Goal: Answer question/provide support: Share knowledge or assist other users

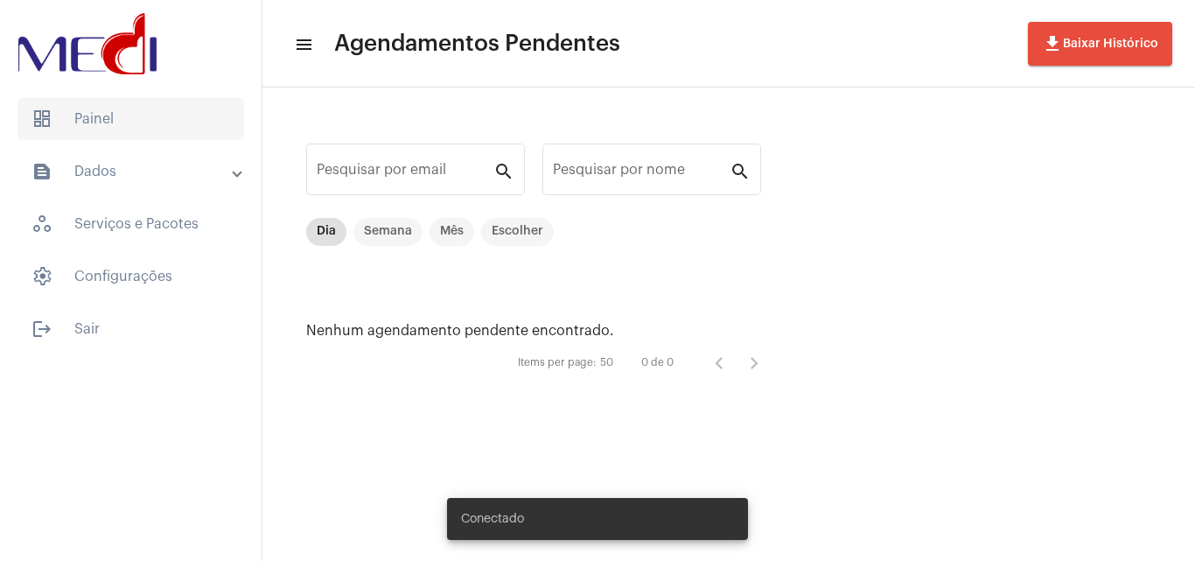
click at [94, 128] on span "dashboard Painel" at bounding box center [130, 119] width 227 height 42
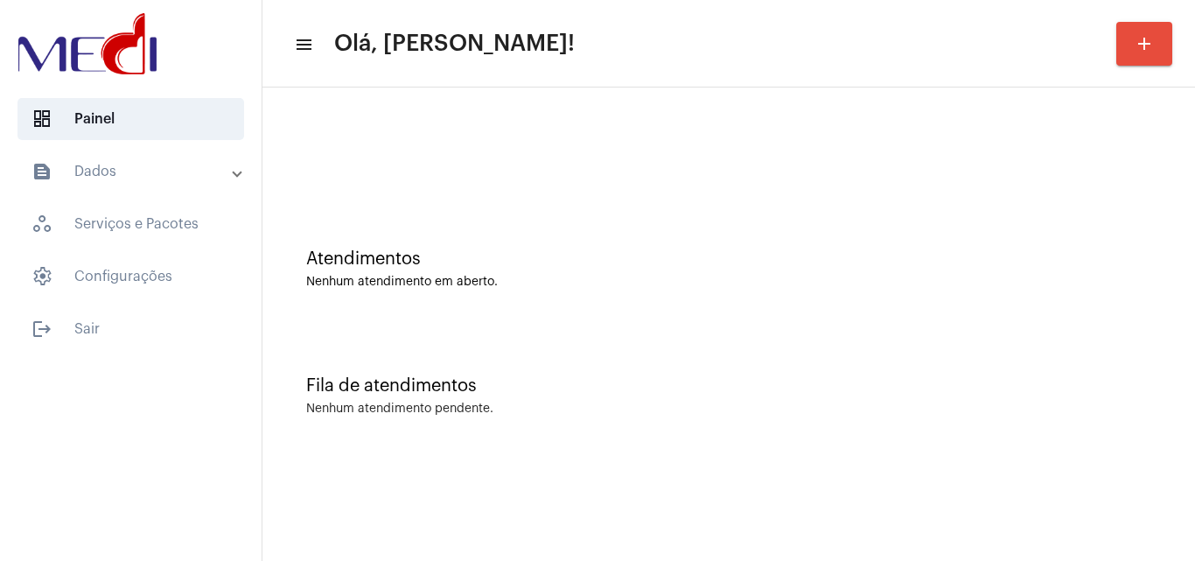
click at [770, 367] on div "Fila de atendimentos Nenhum atendimento pendente." at bounding box center [728, 387] width 915 height 127
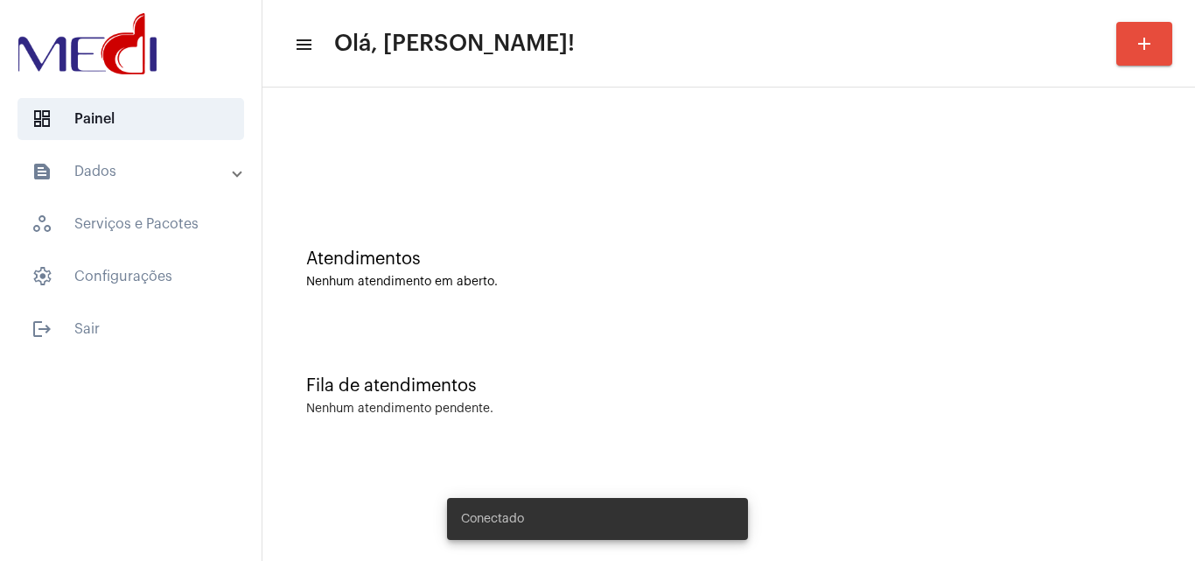
click at [574, 386] on div "Fila de atendimentos" at bounding box center [728, 385] width 845 height 19
click at [607, 276] on div "Nenhum atendimento em aberto." at bounding box center [728, 282] width 845 height 13
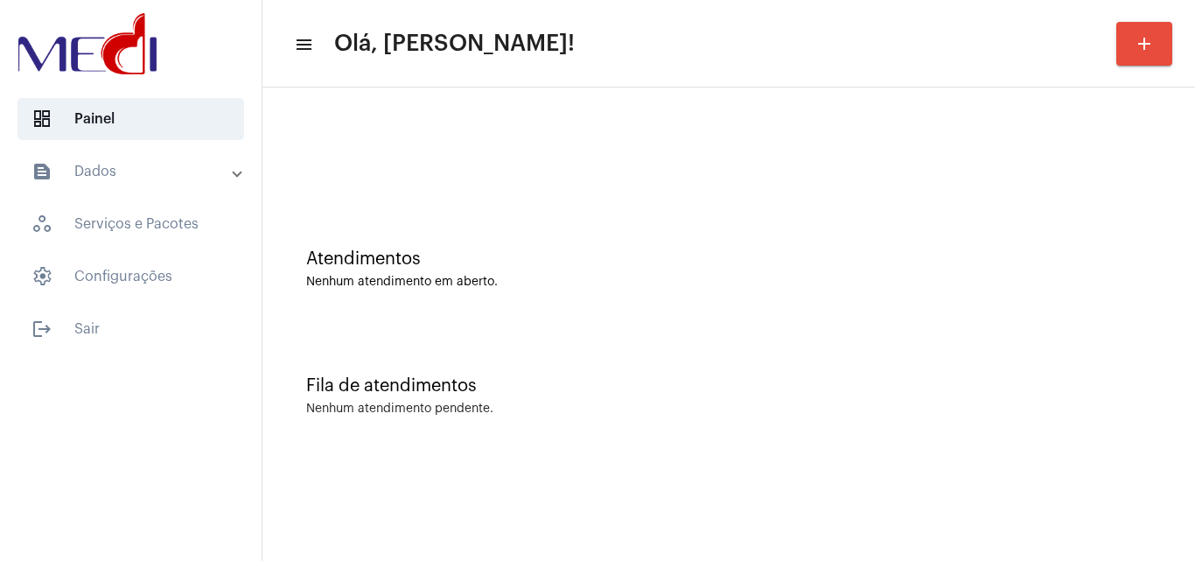
click at [800, 386] on div "Fila de atendimentos" at bounding box center [728, 385] width 845 height 19
click at [549, 368] on div "Fila de atendimentos Nenhum atendimento pendente." at bounding box center [728, 387] width 915 height 127
click at [605, 351] on div "Fila de atendimentos Nenhum atendimento pendente." at bounding box center [728, 387] width 915 height 127
click at [1049, 492] on mat-sidenav-content "menu Olá, Leandra! add Atendimentos Nenhum atendimento em aberto. Fila de atend…" at bounding box center [728, 280] width 933 height 561
click at [590, 378] on div "Fila de atendimentos" at bounding box center [728, 385] width 845 height 19
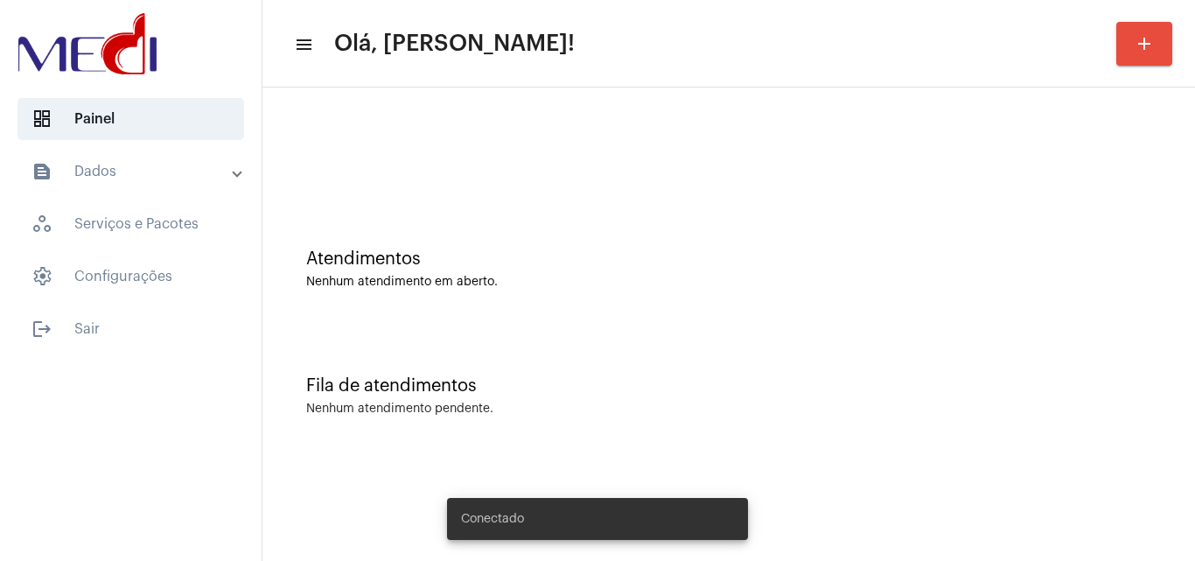
click at [1123, 503] on mat-sidenav-content "menu Olá, Leandra! add Atendimentos Nenhum atendimento em aberto. Fila de atend…" at bounding box center [728, 280] width 933 height 561
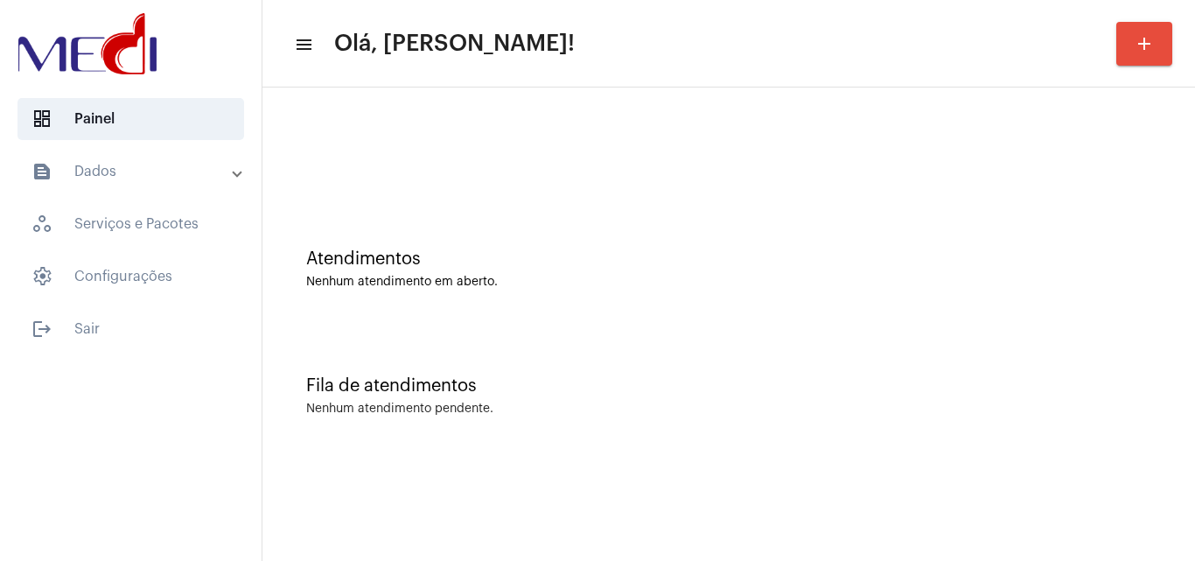
click at [635, 297] on div "Atendimentos Nenhum atendimento em aberto." at bounding box center [728, 260] width 915 height 127
click at [703, 392] on div "Fila de atendimentos" at bounding box center [728, 385] width 845 height 19
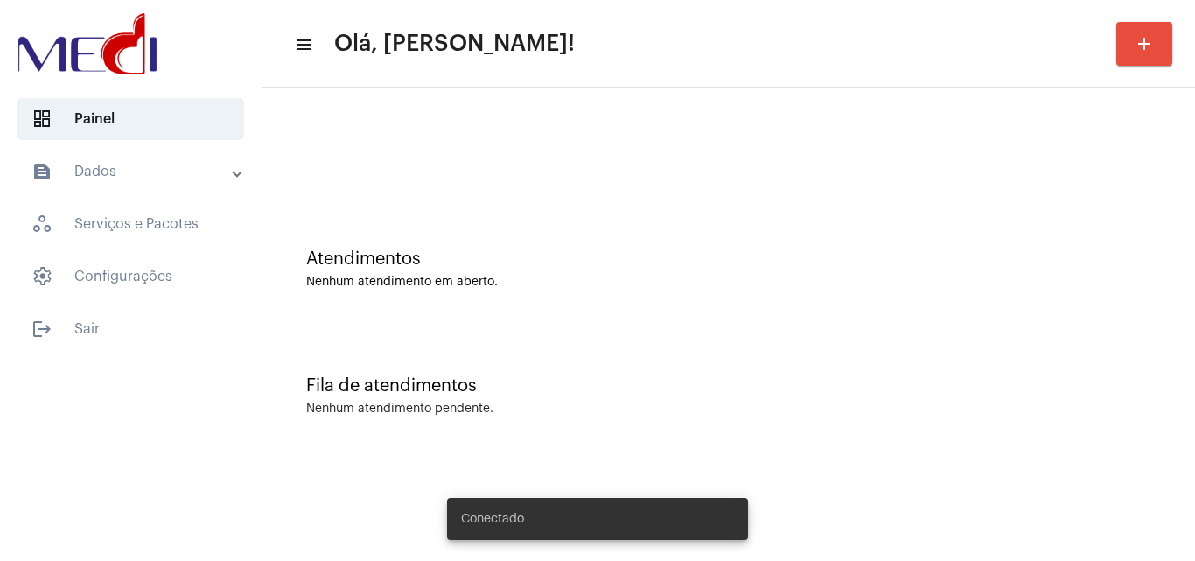
click at [1083, 486] on mat-sidenav-content "menu Olá, Leandra! add Atendimentos Nenhum atendimento em aberto. Fila de atend…" at bounding box center [728, 280] width 933 height 561
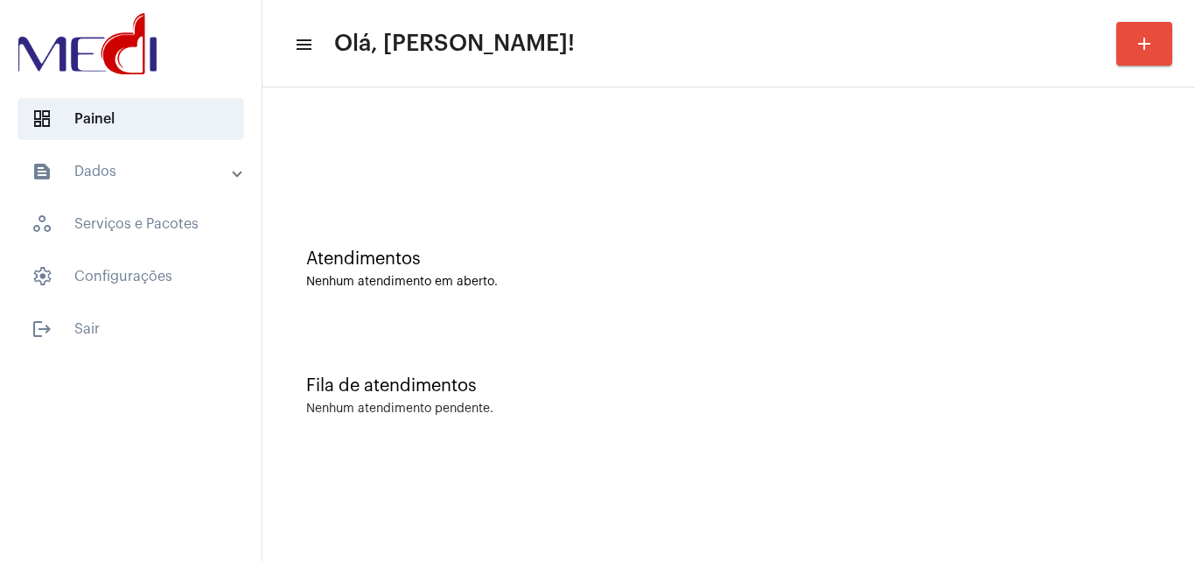
click at [759, 389] on div "Fila de atendimentos" at bounding box center [728, 385] width 845 height 19
click at [753, 311] on div "Atendimentos Nenhum atendimento em aberto." at bounding box center [728, 260] width 915 height 127
click at [144, 180] on mat-panel-title "text_snippet_outlined Dados" at bounding box center [132, 171] width 202 height 21
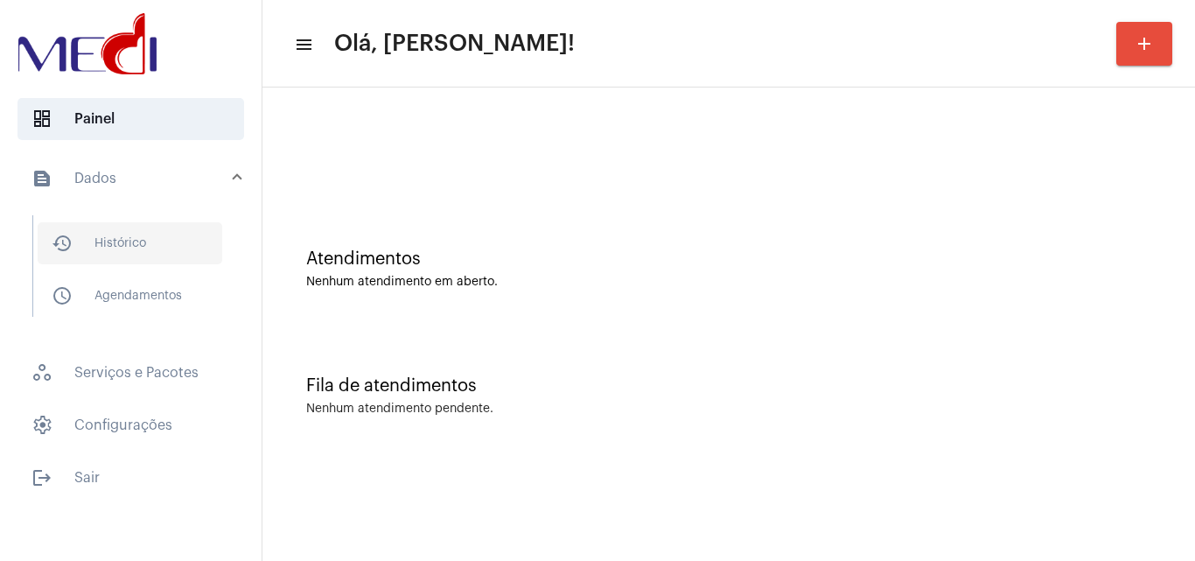
click at [150, 255] on span "history_outlined Histórico" at bounding box center [130, 243] width 185 height 42
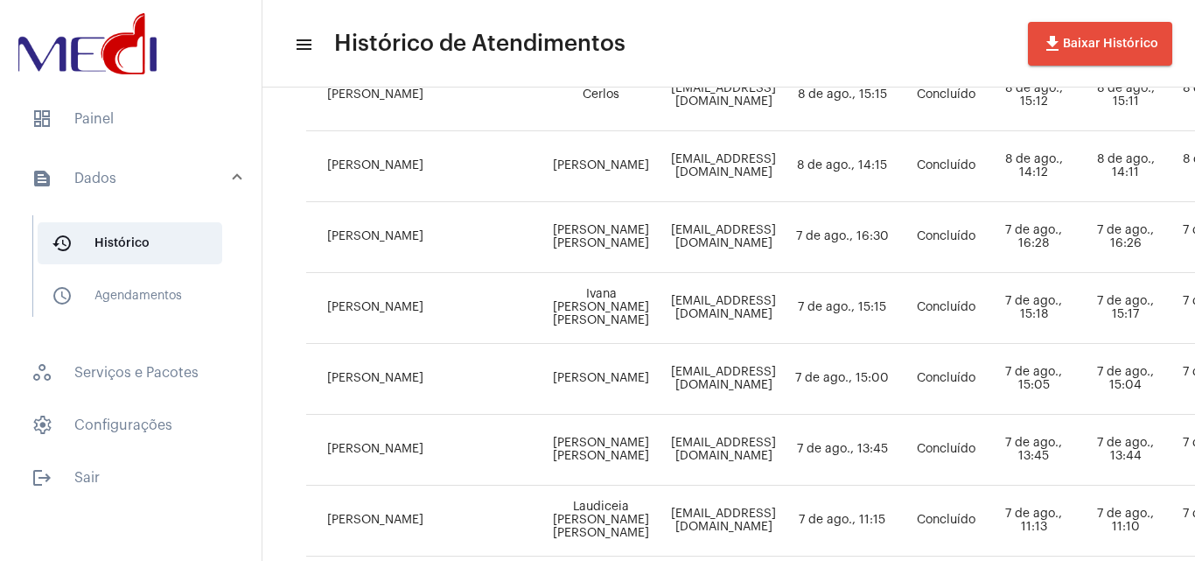
scroll to position [87, 0]
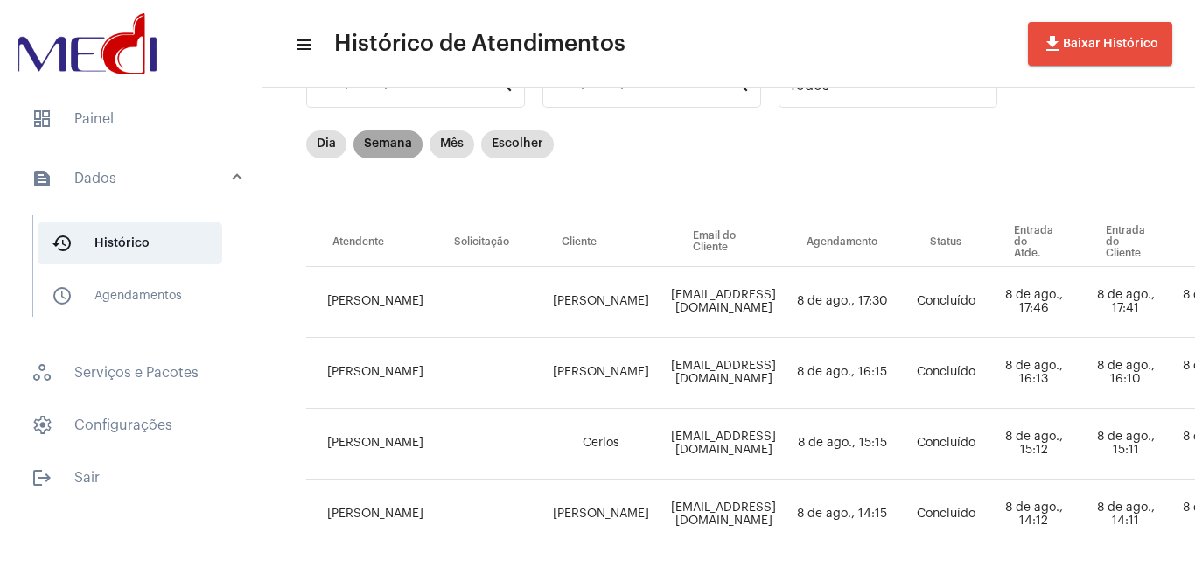
click at [389, 145] on mat-chip "Semana" at bounding box center [387, 144] width 69 height 28
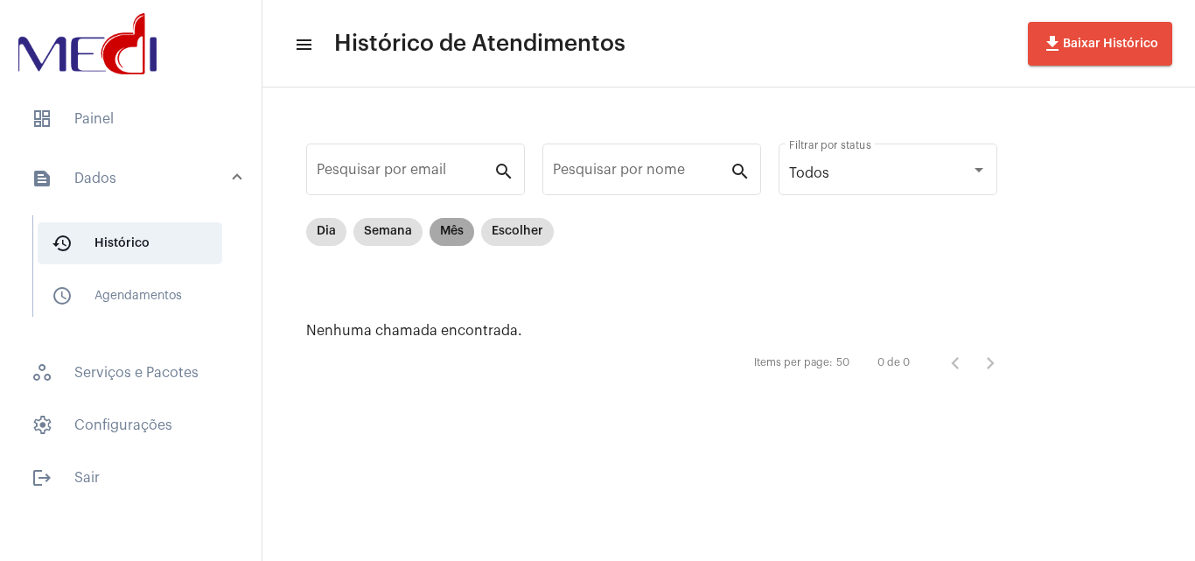
click at [451, 240] on mat-chip "Mês" at bounding box center [452, 232] width 45 height 28
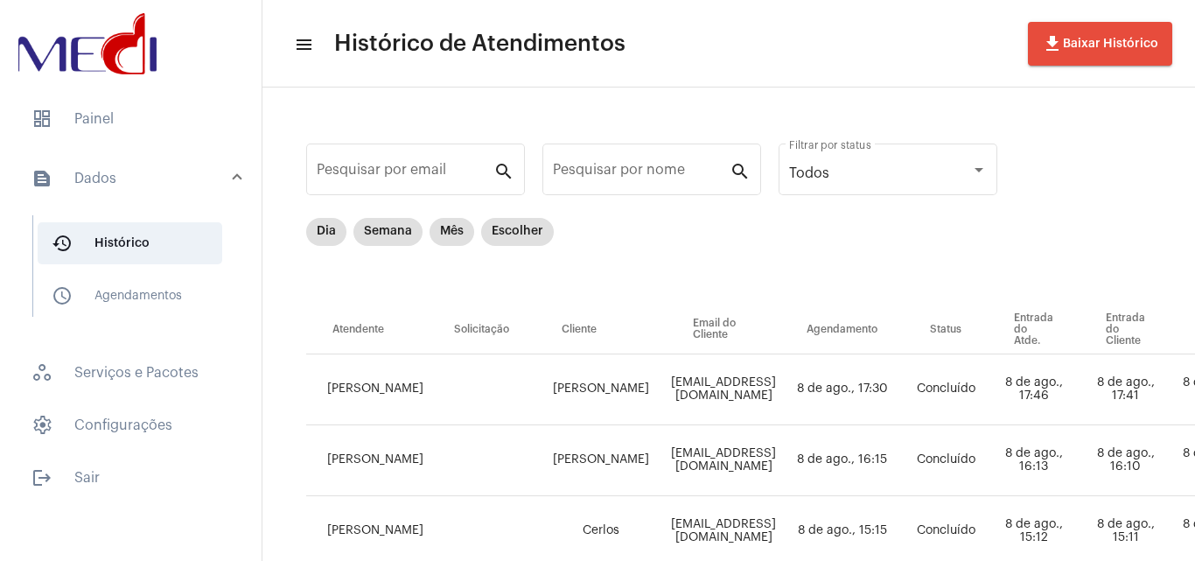
click at [603, 283] on div "Dia Semana Mês Escolher" at bounding box center [914, 261] width 1216 height 87
click at [517, 236] on mat-chip "Escolher" at bounding box center [517, 232] width 73 height 28
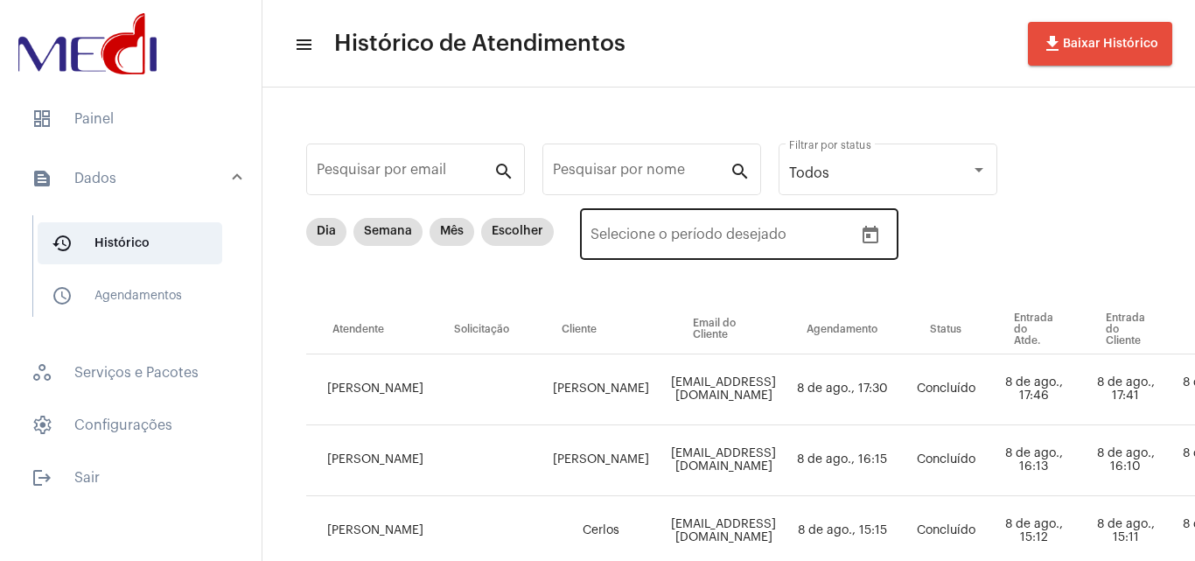
click at [865, 227] on icon "Open calendar" at bounding box center [871, 234] width 16 height 17
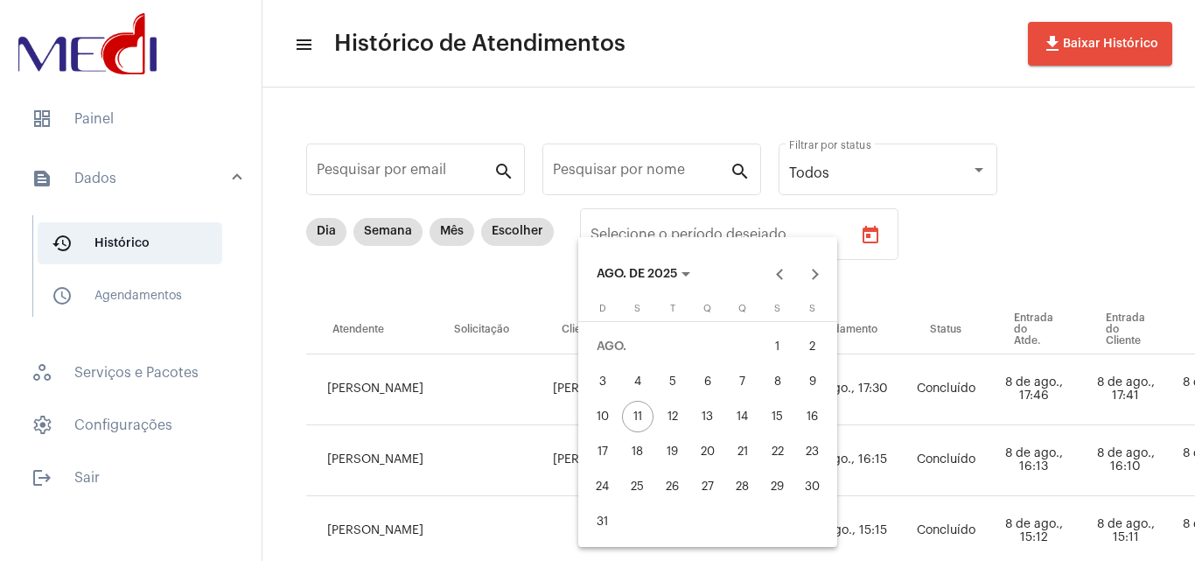
click at [746, 374] on div "7" at bounding box center [742, 381] width 31 height 31
type input "07/08/2025"
click at [950, 248] on div at bounding box center [597, 280] width 1195 height 561
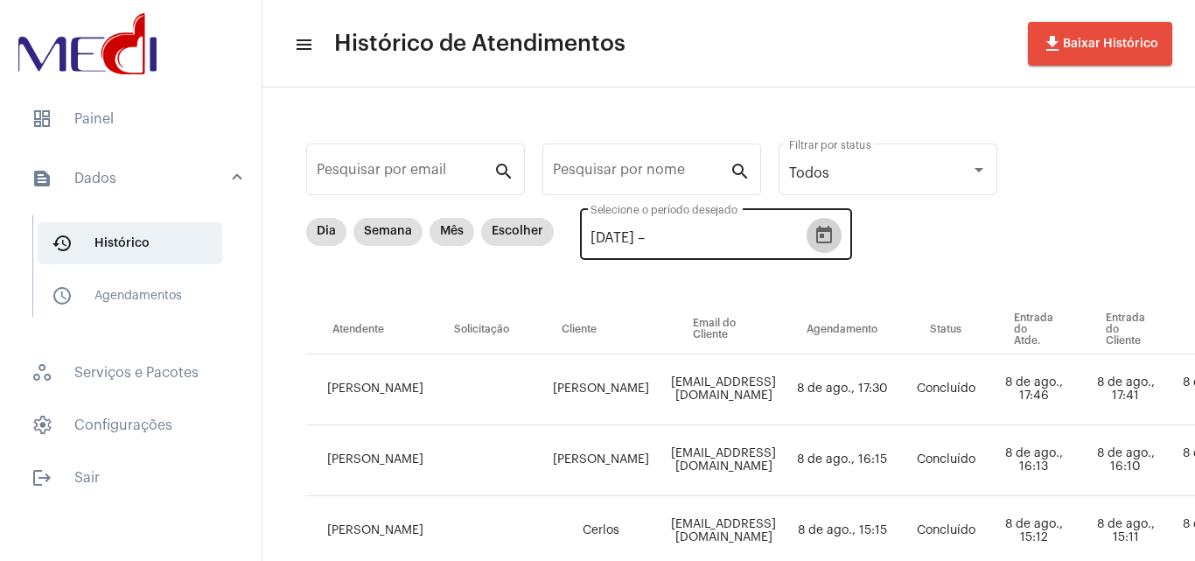
click at [842, 239] on button "Open calendar" at bounding box center [824, 235] width 35 height 35
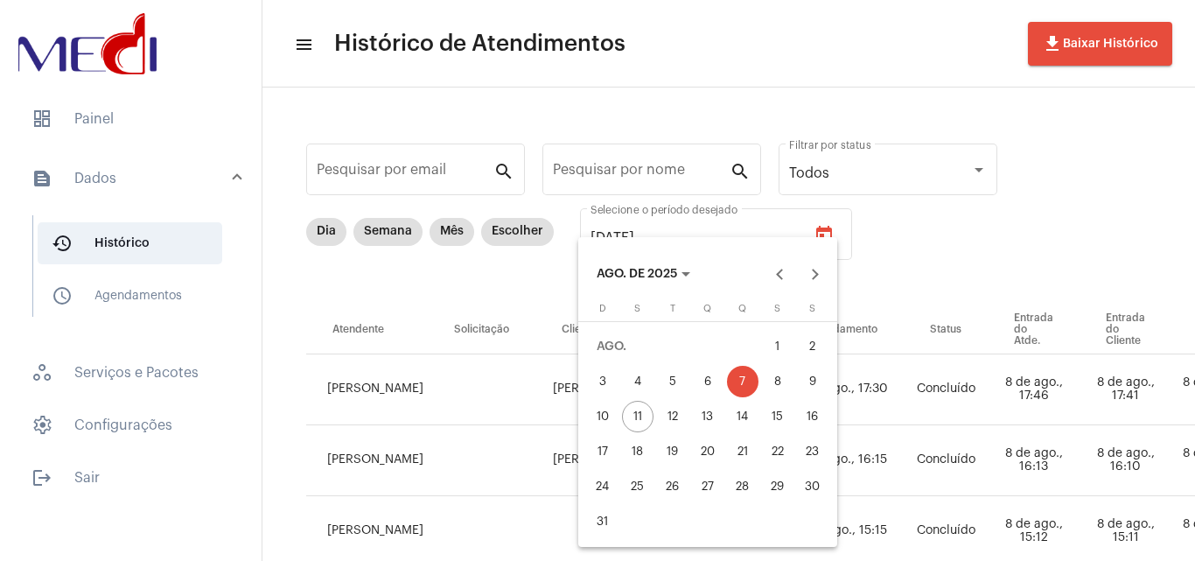
click at [745, 382] on div "7" at bounding box center [742, 381] width 31 height 31
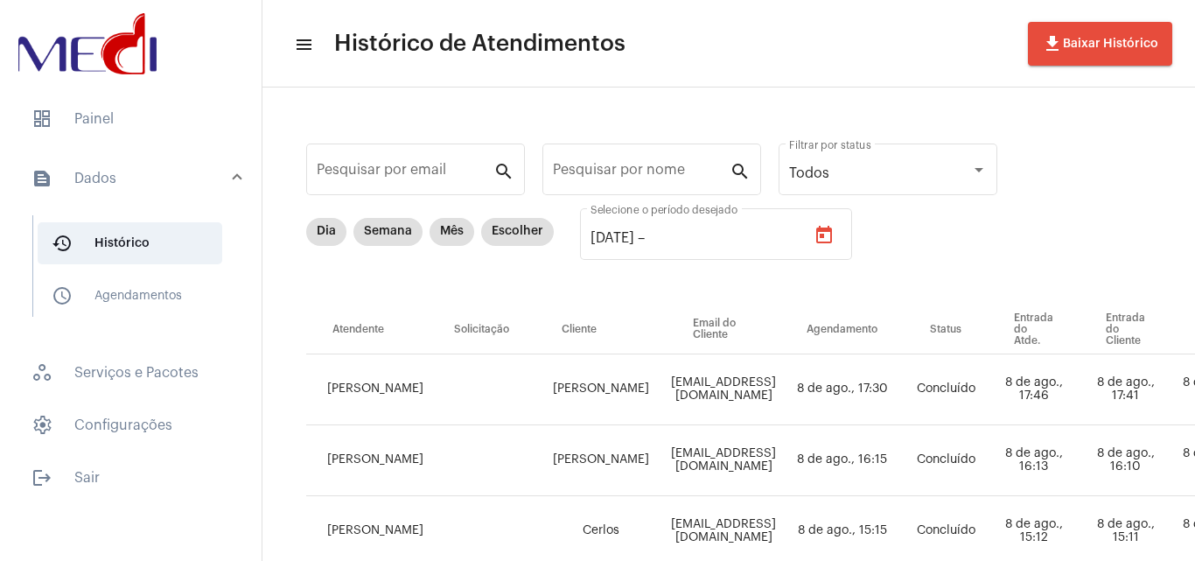
type input "07/08/2025"
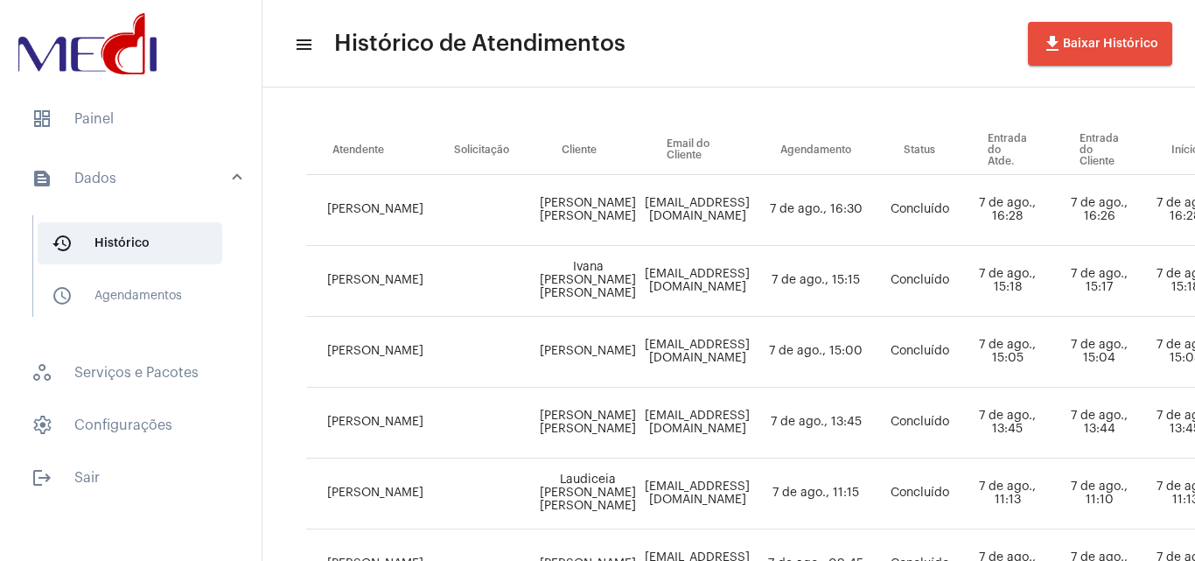
scroll to position [92, 0]
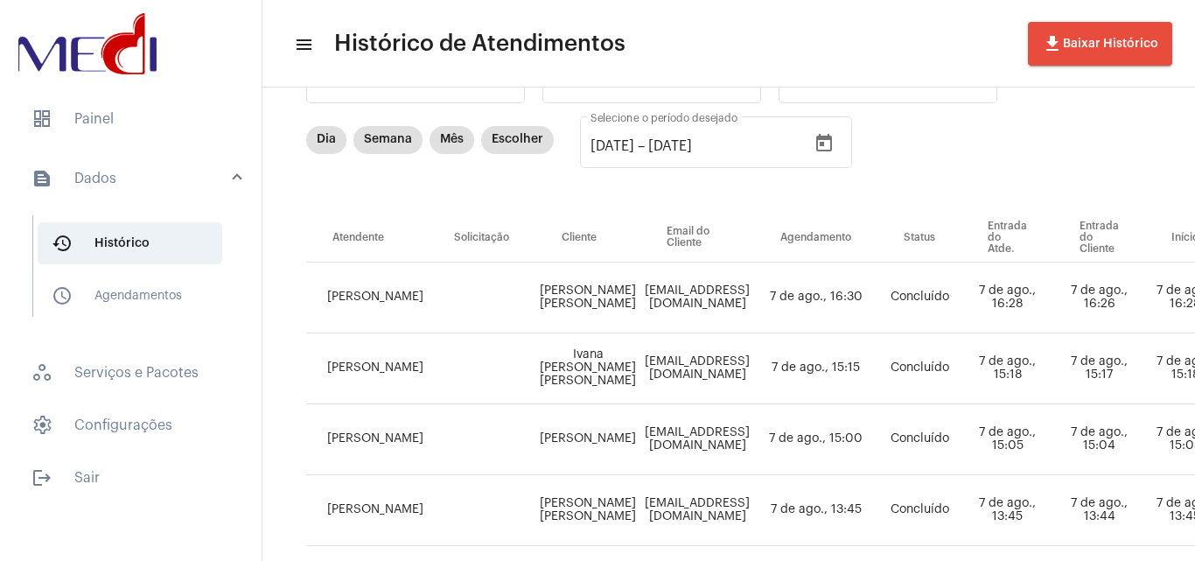
drag, startPoint x: 127, startPoint y: 244, endPoint x: 201, endPoint y: 18, distance: 237.7
click at [127, 245] on span "history_outlined Histórico" at bounding box center [130, 243] width 185 height 42
click at [90, 126] on span "dashboard Painel" at bounding box center [130, 119] width 227 height 42
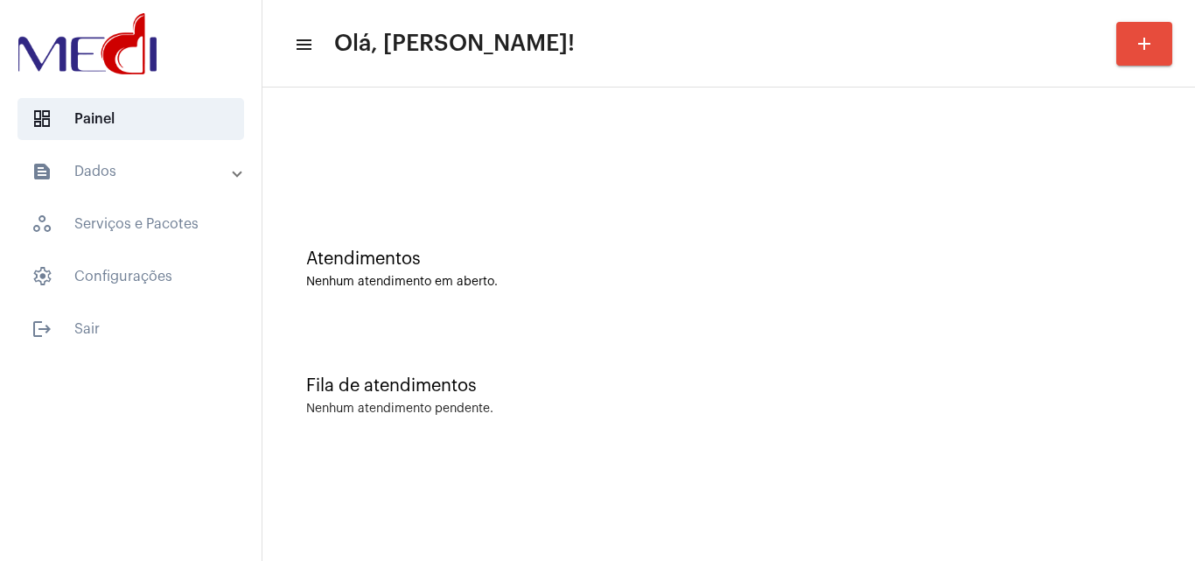
click at [628, 376] on div "Fila de atendimentos" at bounding box center [728, 385] width 845 height 19
click at [752, 412] on div "Nenhum atendimento pendente." at bounding box center [728, 408] width 845 height 13
click at [727, 380] on div "Fila de atendimentos" at bounding box center [728, 385] width 845 height 19
click at [596, 273] on div "Atendimentos Nenhum atendimento em aberto." at bounding box center [728, 268] width 845 height 39
click at [691, 306] on div "Atendimentos Nenhum atendimento em aberto." at bounding box center [728, 260] width 915 height 127
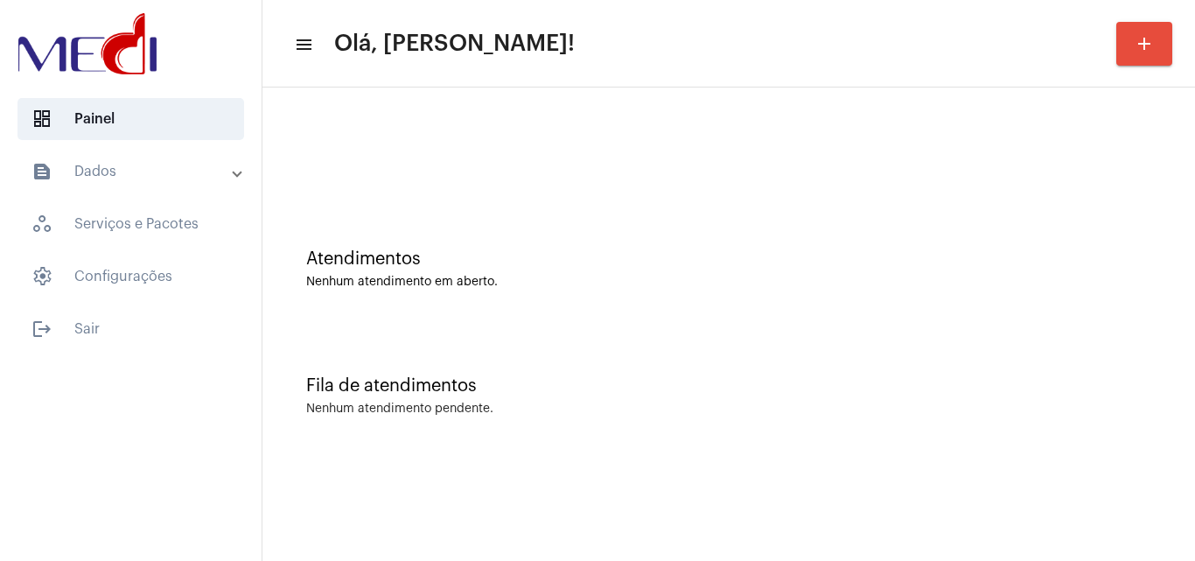
click at [502, 284] on div "Nenhum atendimento em aberto." at bounding box center [728, 282] width 845 height 13
click at [639, 239] on div "Atendimentos Nenhum atendimento em aberto." at bounding box center [728, 260] width 915 height 127
click at [361, 218] on div "Atendimentos Nenhum atendimento em aberto." at bounding box center [728, 260] width 915 height 127
click at [1078, 509] on mat-sidenav-content "menu Olá, Leandra! add Atendimentos Nenhum atendimento em aberto. Fila de atend…" at bounding box center [728, 280] width 933 height 561
click at [869, 385] on div "Fila de atendimentos" at bounding box center [728, 385] width 845 height 19
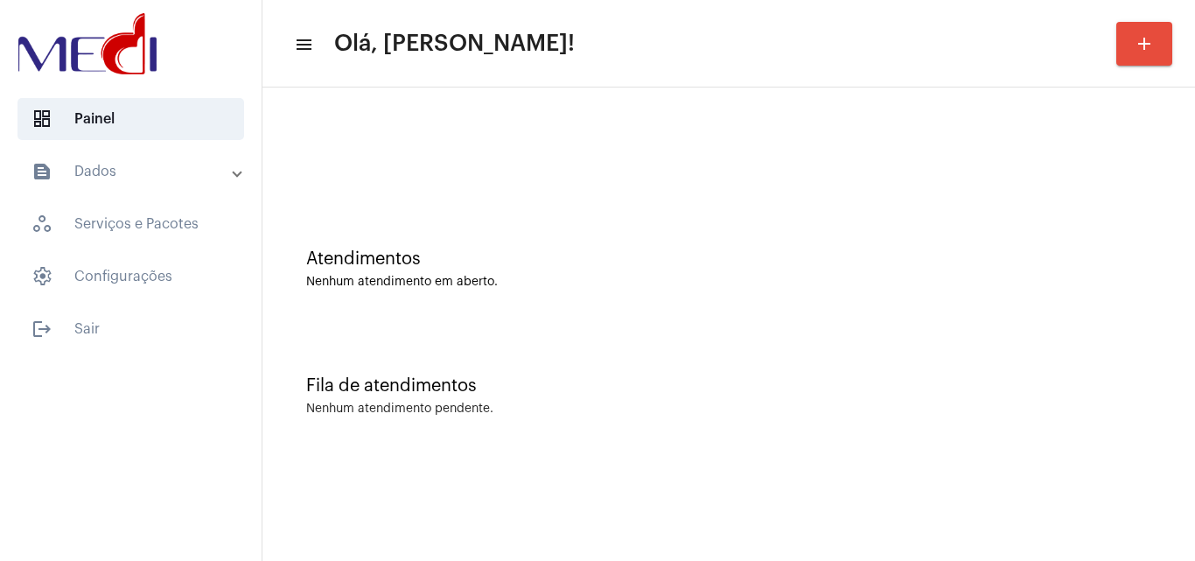
click at [1044, 425] on div "Fila de atendimentos Nenhum atendimento pendente." at bounding box center [728, 387] width 915 height 127
click at [1024, 391] on div "Fila de atendimentos" at bounding box center [728, 385] width 845 height 19
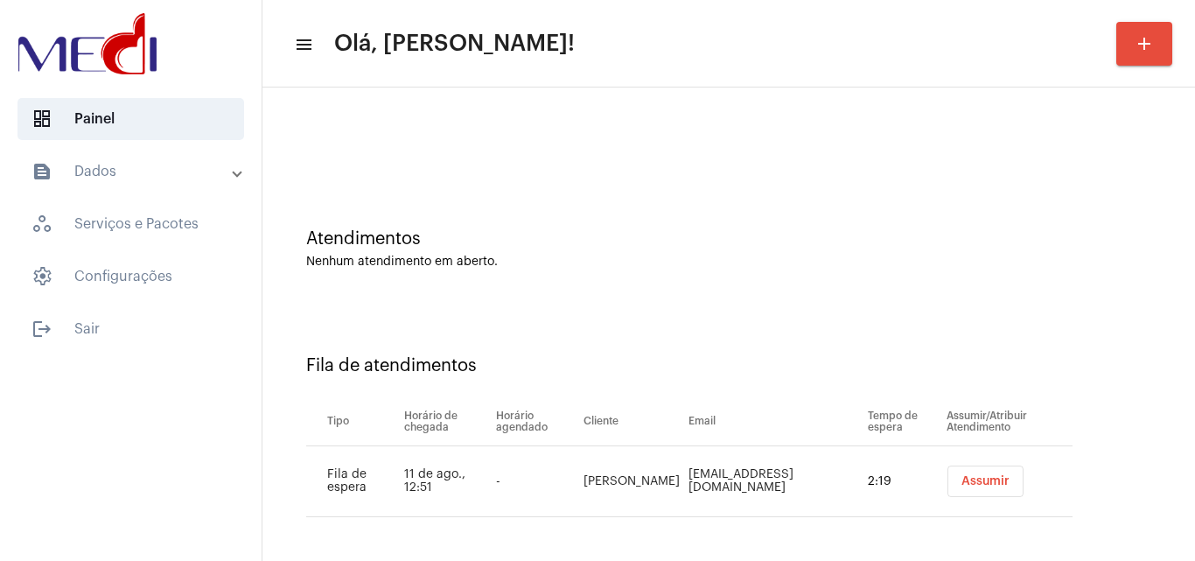
scroll to position [24, 0]
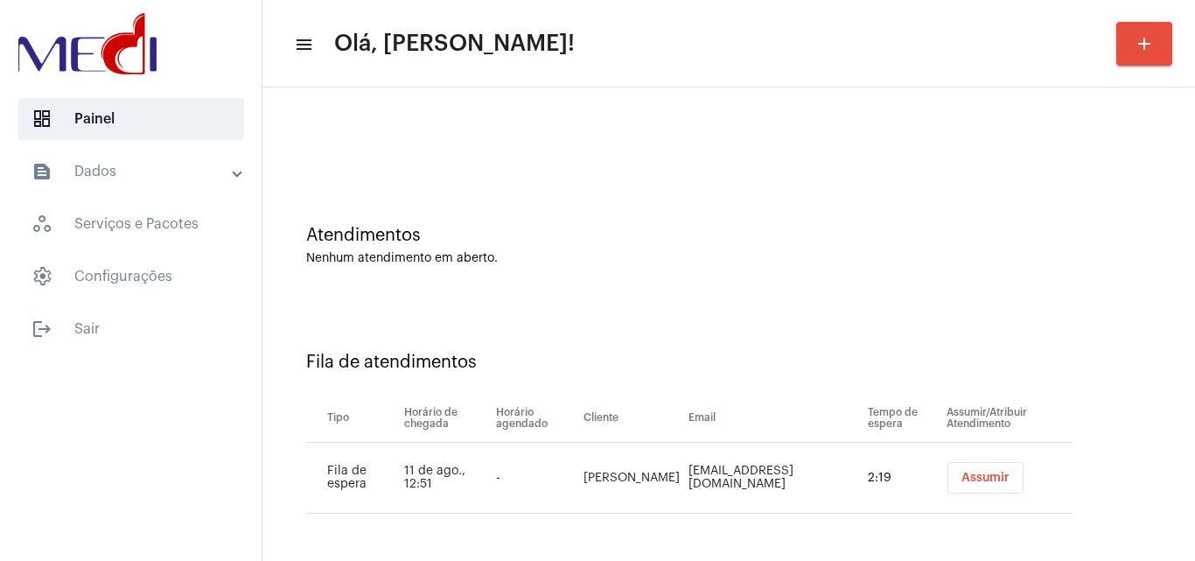
click at [962, 472] on span "Assumir" at bounding box center [986, 478] width 48 height 12
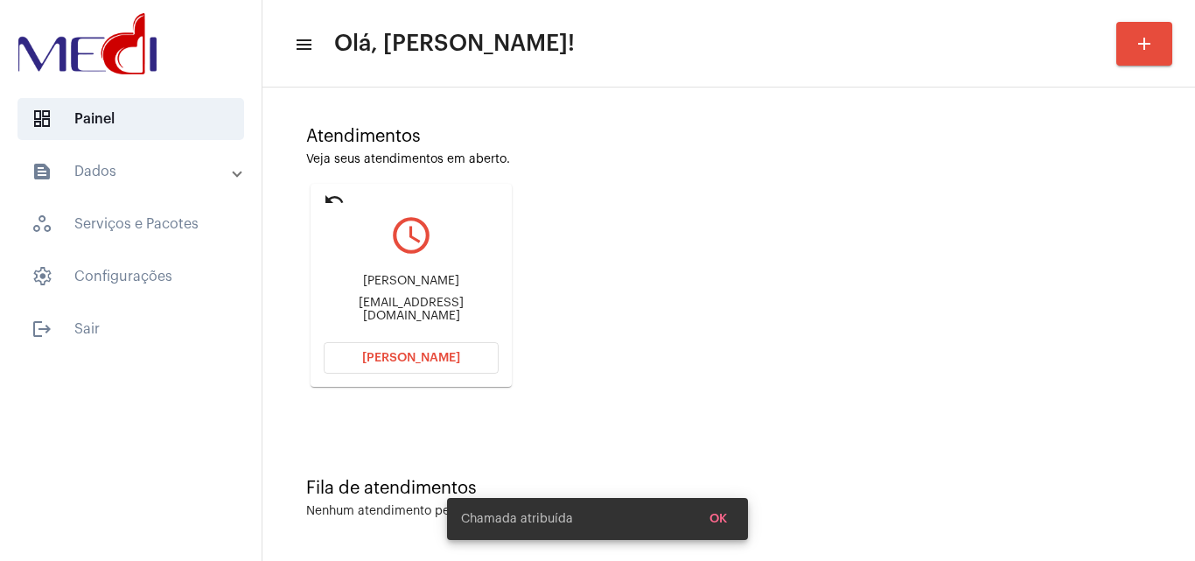
scroll to position [123, 0]
drag, startPoint x: 339, startPoint y: 283, endPoint x: 451, endPoint y: 280, distance: 111.2
click at [451, 280] on div "[PERSON_NAME]" at bounding box center [411, 280] width 175 height 13
copy div "Danillo Oliveira de"
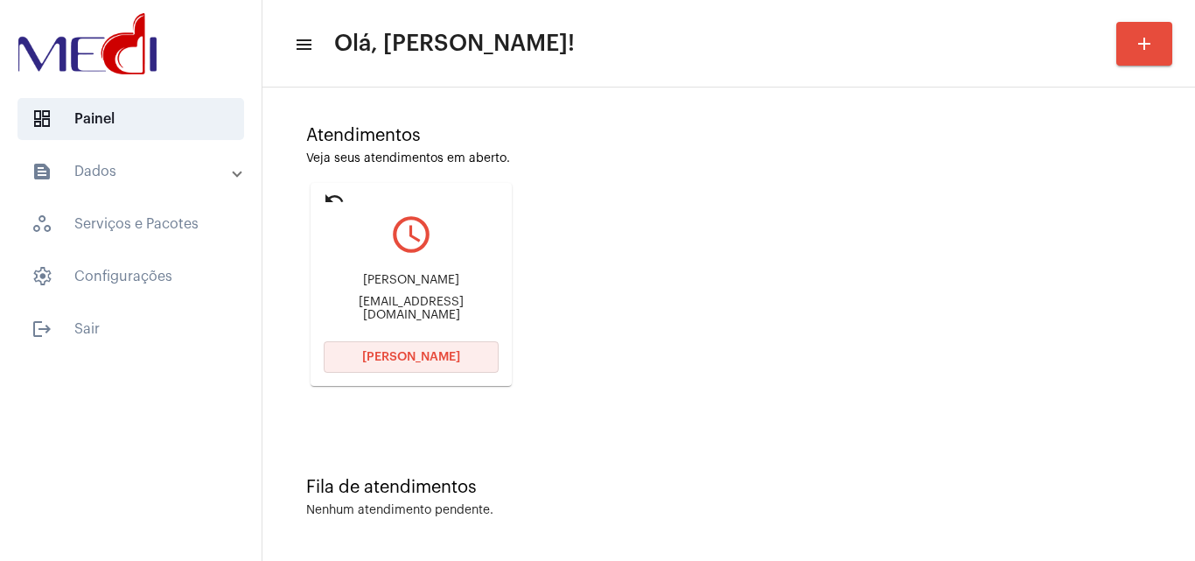
click at [411, 362] on span "Abrir Chamada" at bounding box center [411, 357] width 98 height 12
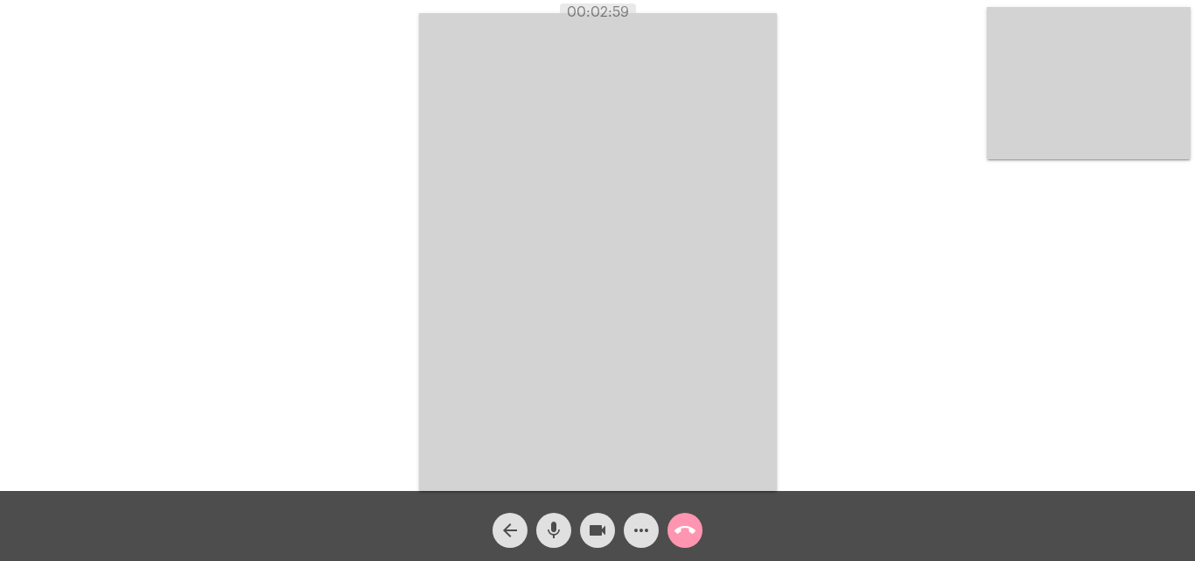
click at [691, 535] on mat-icon "call_end" at bounding box center [685, 530] width 21 height 21
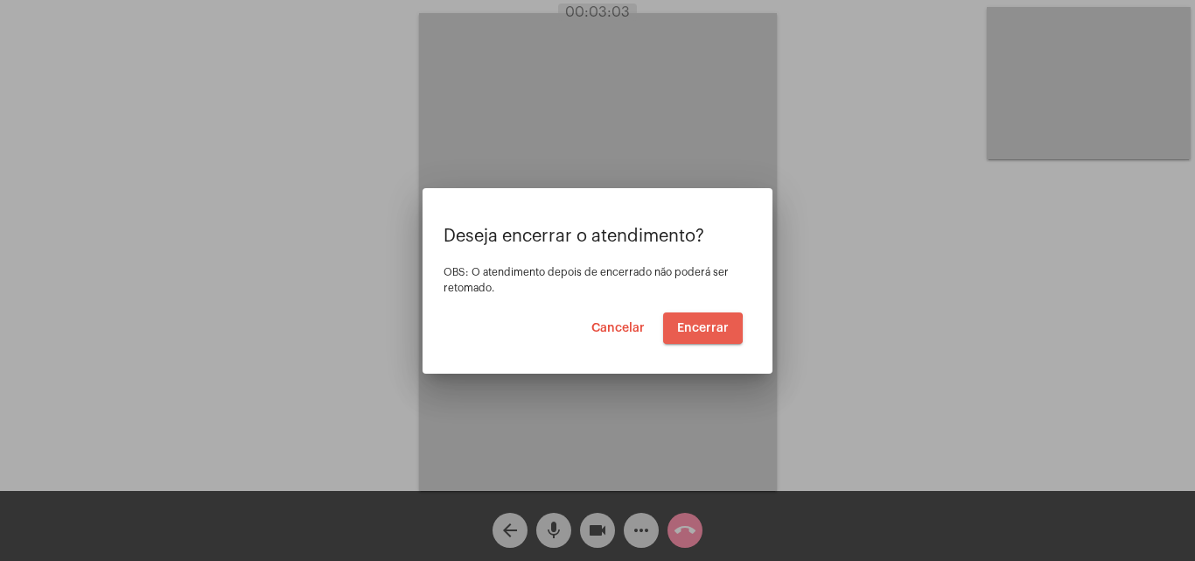
click at [692, 328] on span "Encerrar" at bounding box center [703, 328] width 52 height 12
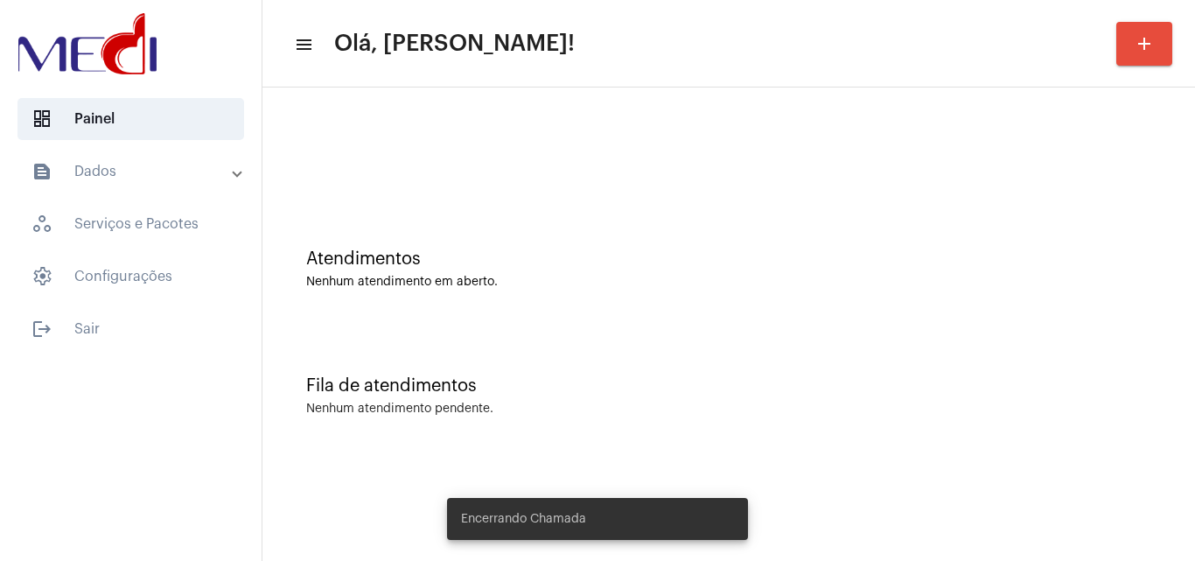
click at [625, 320] on div "Atendimentos Nenhum atendimento em aberto." at bounding box center [728, 260] width 915 height 127
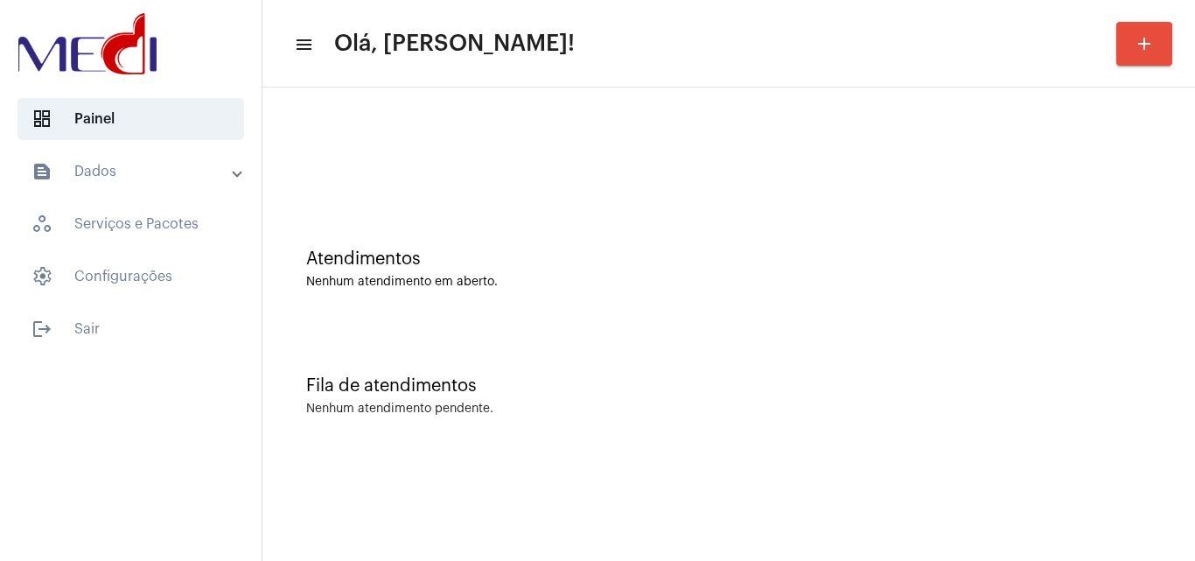
click at [574, 227] on div "Atendimentos Nenhum atendimento em aberto." at bounding box center [728, 260] width 915 height 127
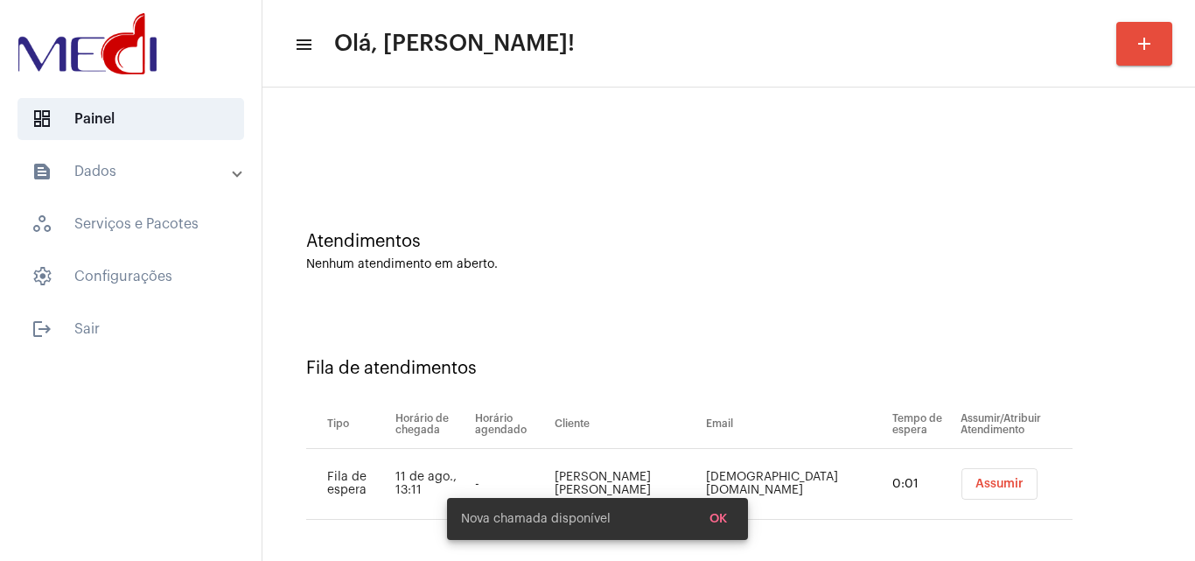
scroll to position [24, 0]
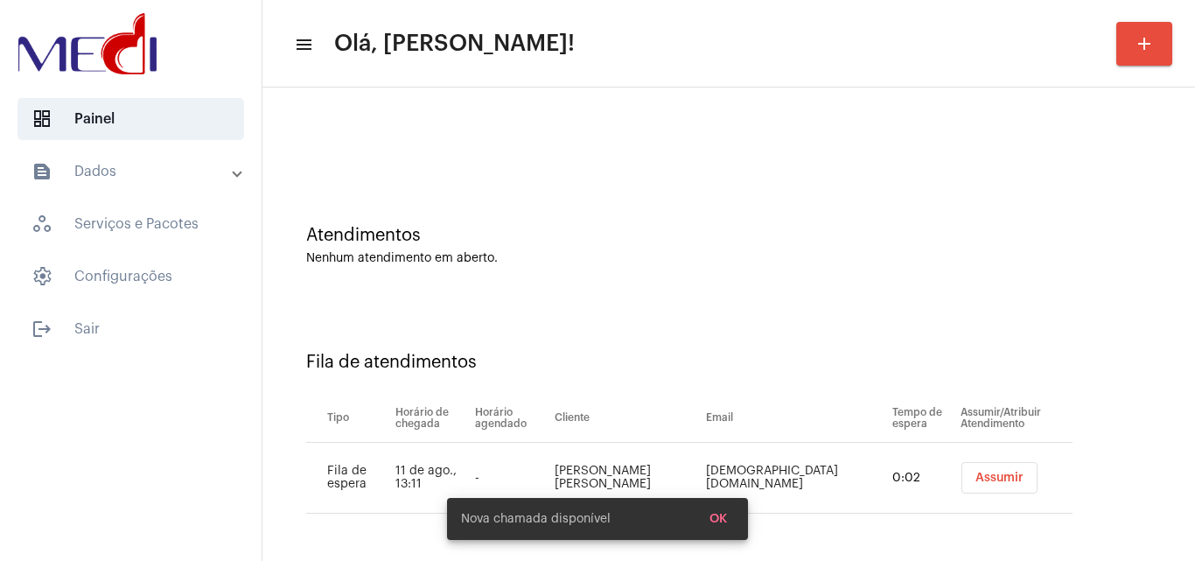
click at [976, 476] on span "Assumir" at bounding box center [1000, 478] width 48 height 12
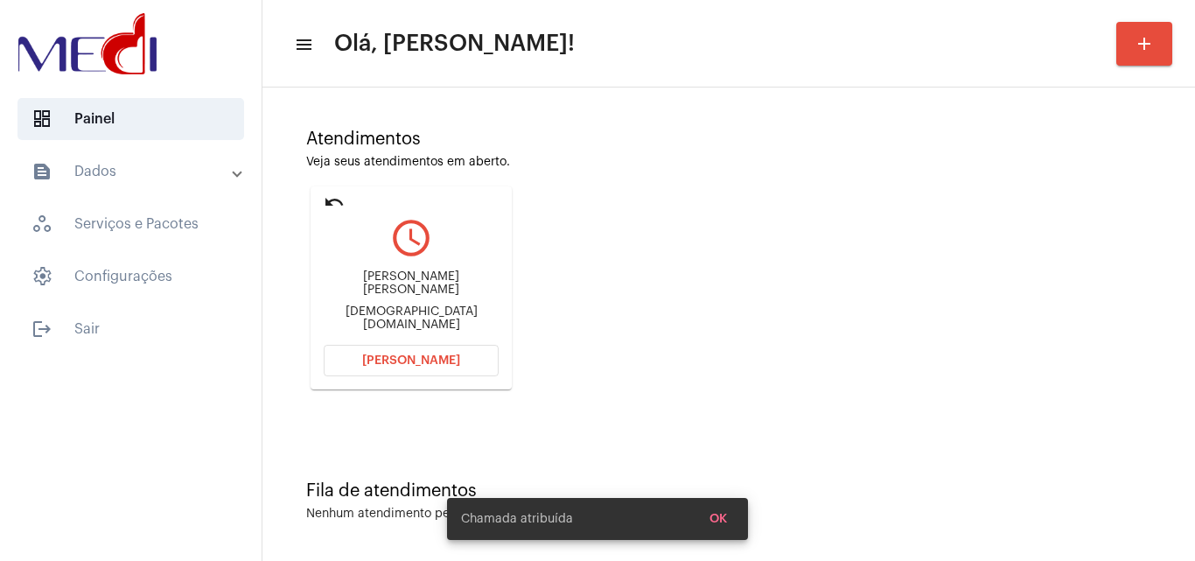
scroll to position [123, 0]
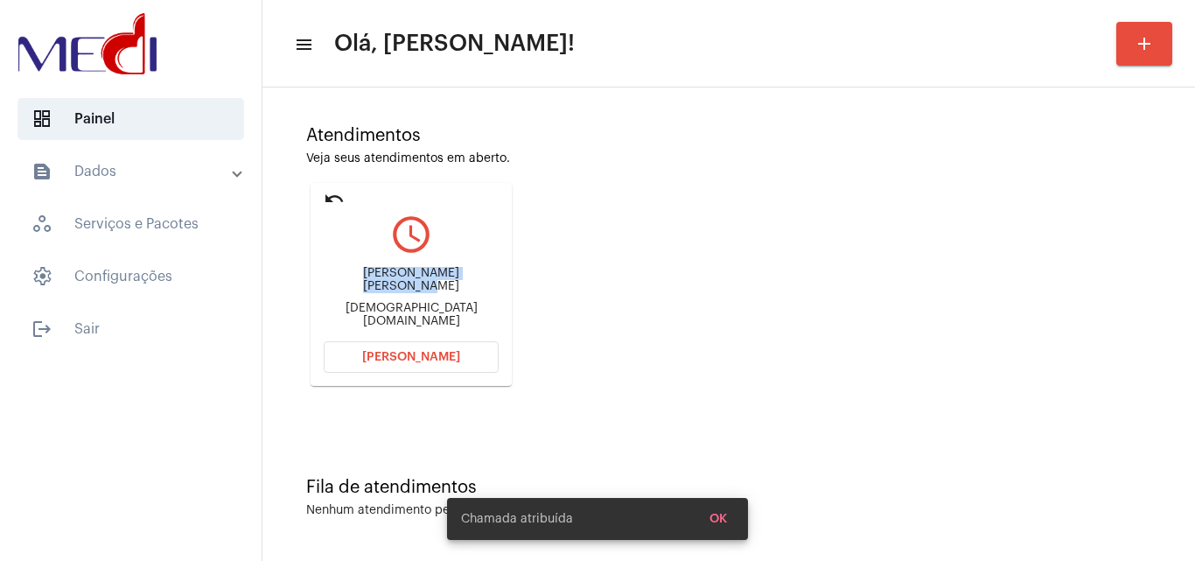
drag, startPoint x: 322, startPoint y: 276, endPoint x: 472, endPoint y: 279, distance: 149.6
click at [472, 279] on mat-card "undo query_builder Cristiano Santos de Oliveira cristianosanoli@gmail.com Abrir…" at bounding box center [411, 284] width 201 height 203
copy div "Cristiano Santos de Oliv"
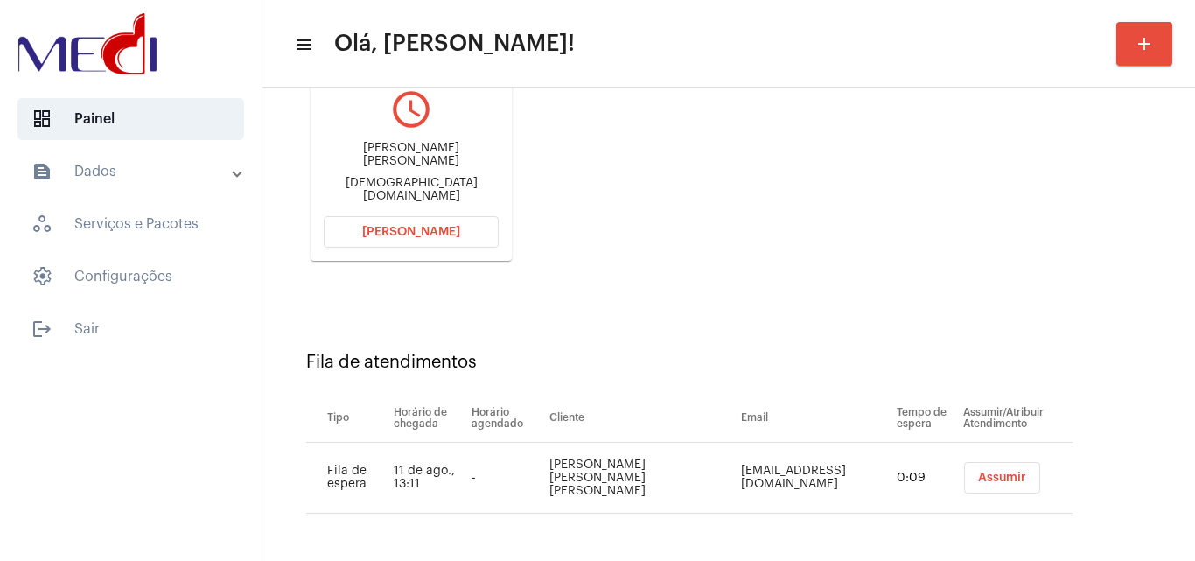
click at [995, 476] on span "Assumir" at bounding box center [1002, 478] width 48 height 12
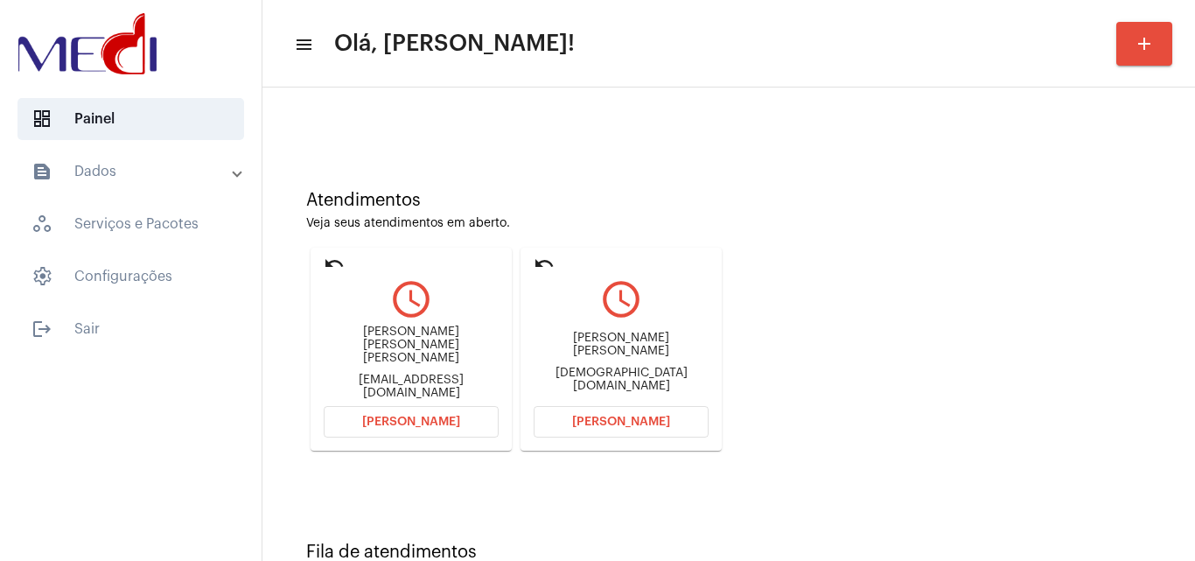
scroll to position [36, 0]
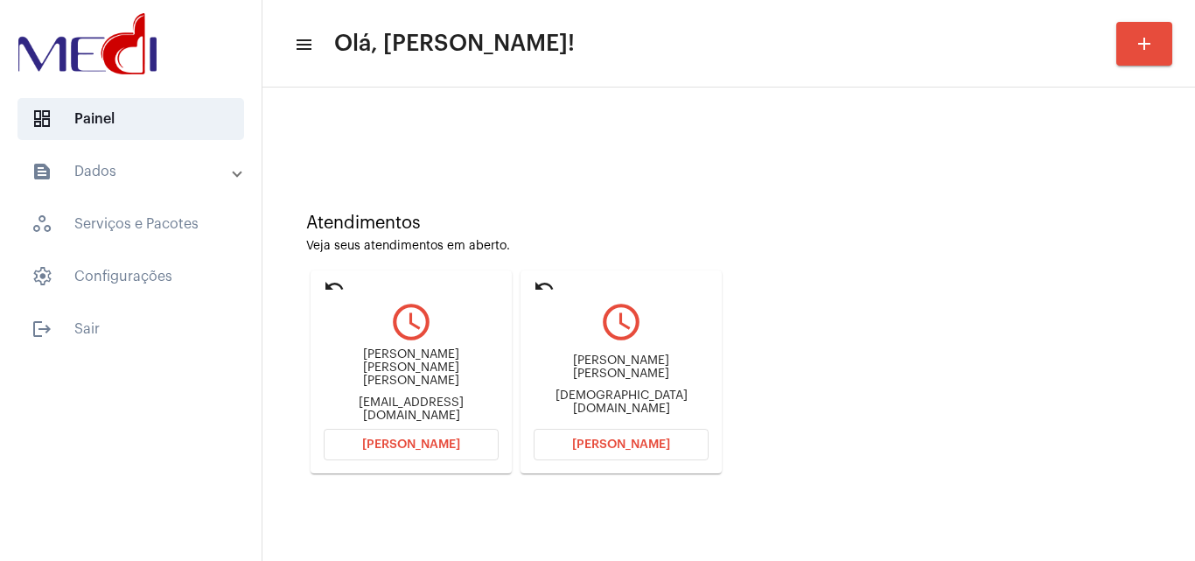
click at [612, 441] on span "Abrir Chamada" at bounding box center [621, 444] width 98 height 12
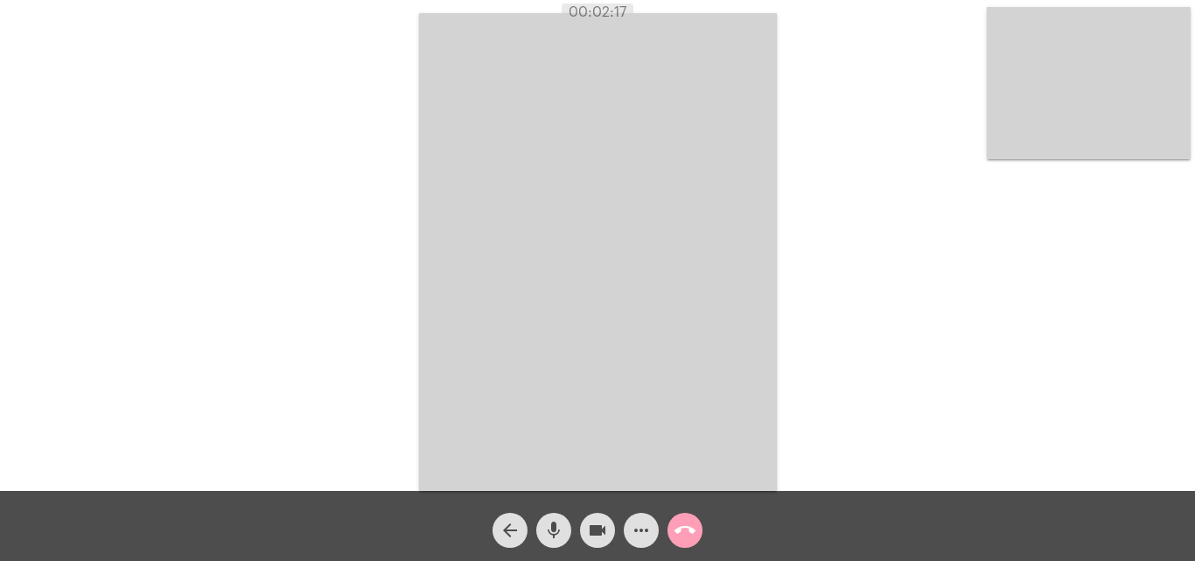
click at [689, 528] on mat-icon "call_end" at bounding box center [685, 530] width 21 height 21
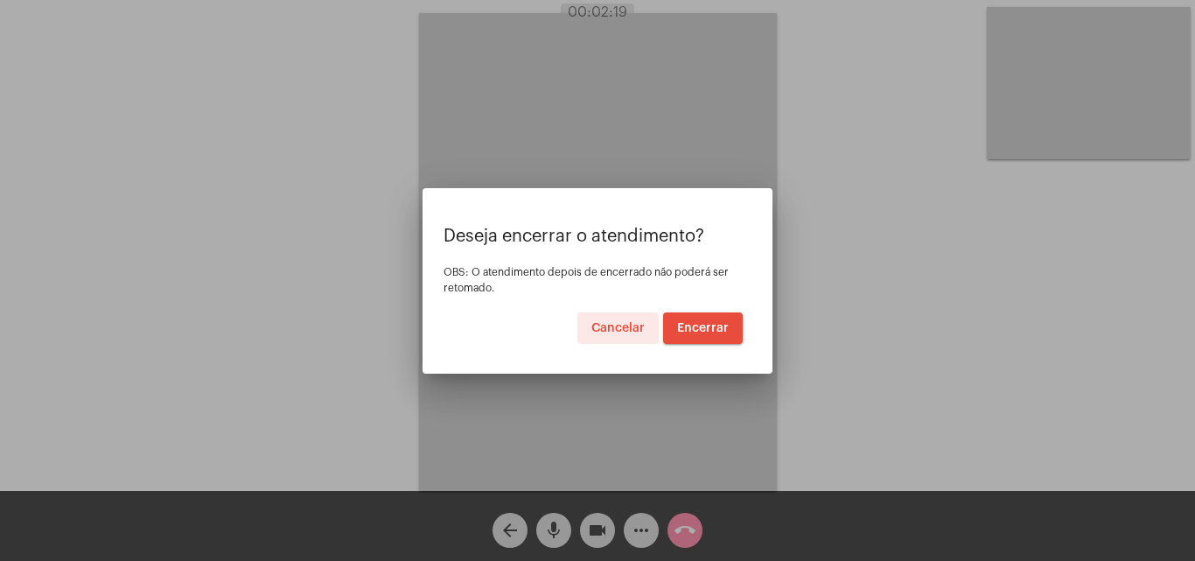
click at [698, 331] on span "Encerrar" at bounding box center [703, 328] width 52 height 12
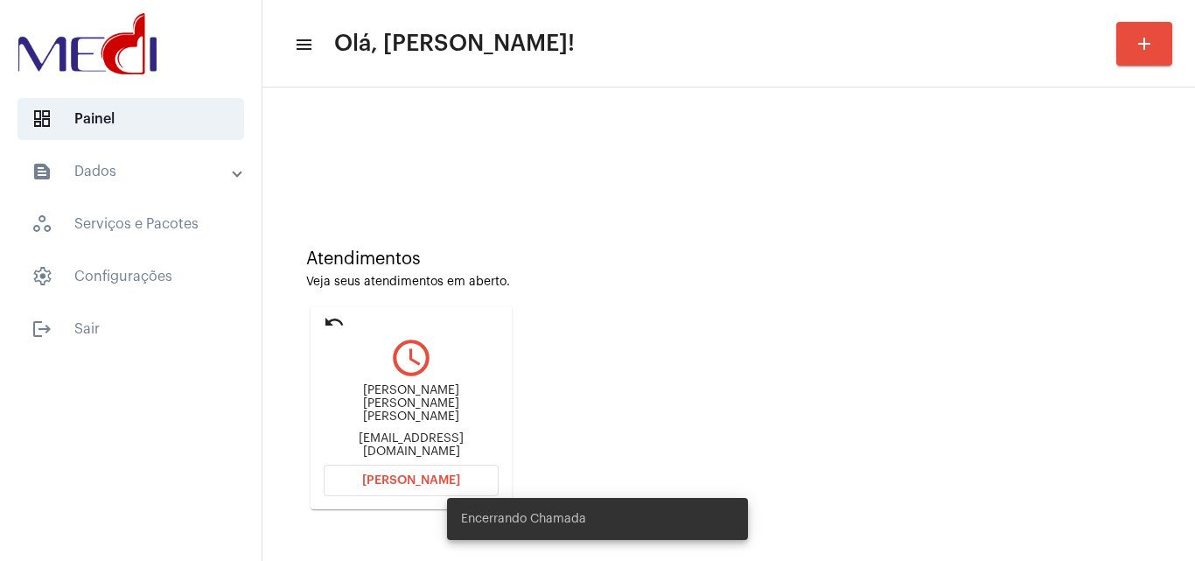
click at [335, 319] on mat-icon "undo" at bounding box center [334, 321] width 21 height 21
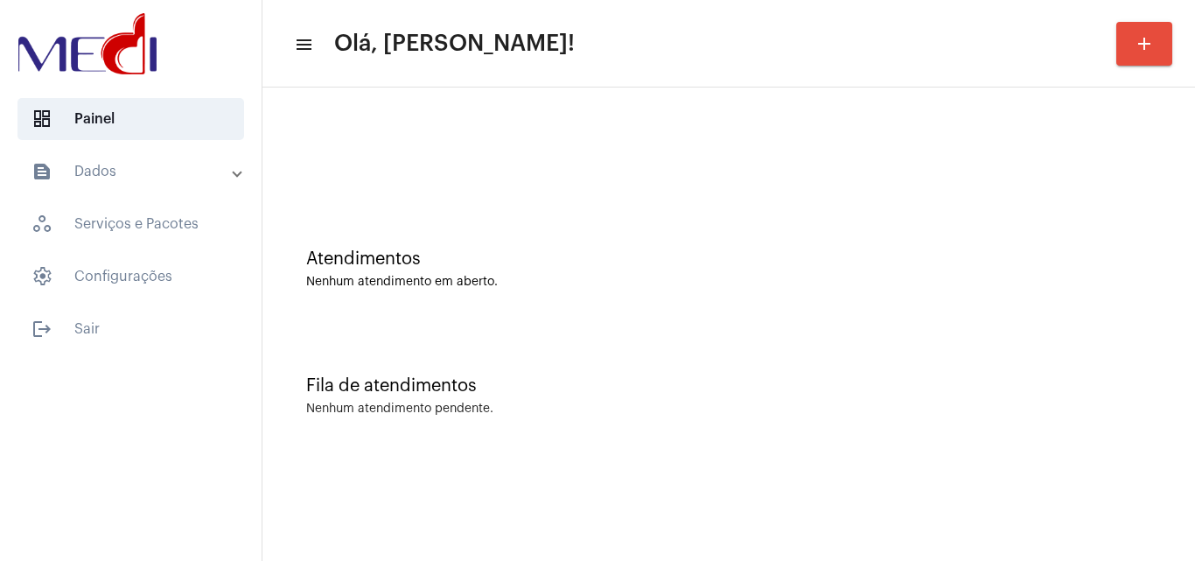
click at [586, 299] on div "Atendimentos Nenhum atendimento em aberto." at bounding box center [728, 260] width 915 height 127
drag, startPoint x: 815, startPoint y: 354, endPoint x: 808, endPoint y: 348, distance: 9.3
click at [813, 353] on div "Fila de atendimentos Nenhum atendimento pendente." at bounding box center [728, 387] width 915 height 127
click at [833, 404] on div "Nenhum atendimento pendente." at bounding box center [728, 408] width 845 height 13
click at [547, 378] on div "Fila de atendimentos" at bounding box center [728, 385] width 845 height 19
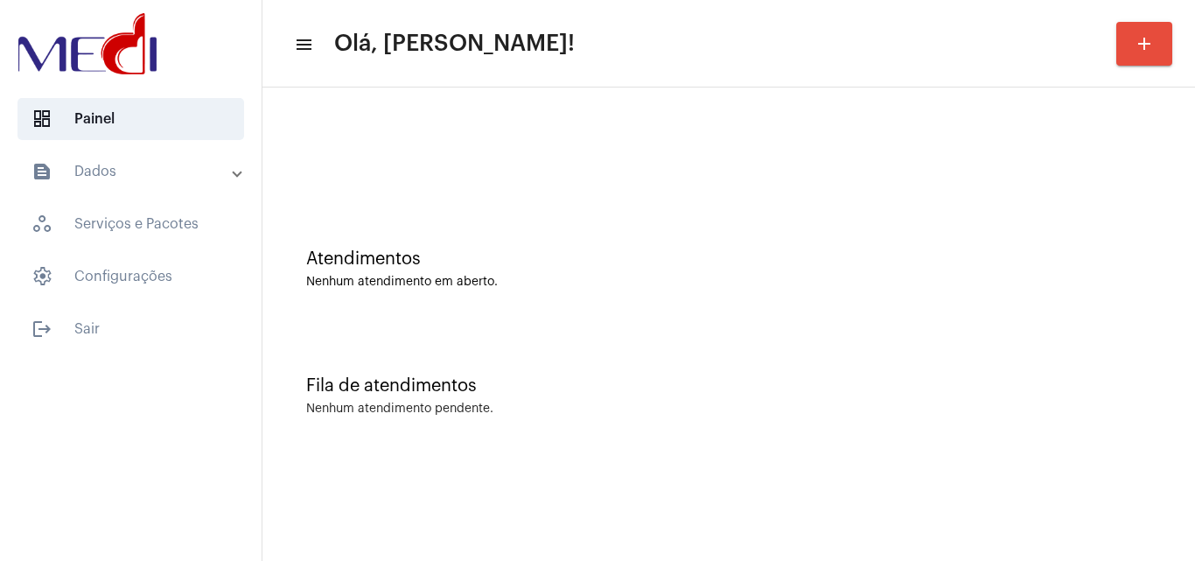
click at [567, 203] on div "Atendimentos Nenhum atendimento em aberto." at bounding box center [728, 260] width 915 height 127
click at [537, 225] on div "Atendimentos Nenhum atendimento em aberto." at bounding box center [728, 260] width 915 height 127
click at [670, 248] on div "Atendimentos Nenhum atendimento em aberto." at bounding box center [728, 260] width 915 height 127
click at [656, 385] on div "Fila de atendimentos" at bounding box center [728, 385] width 845 height 19
click at [1063, 511] on mat-sidenav-content "menu Olá, Leandra! add Atendimentos Nenhum atendimento em aberto. Fila de atend…" at bounding box center [728, 280] width 933 height 561
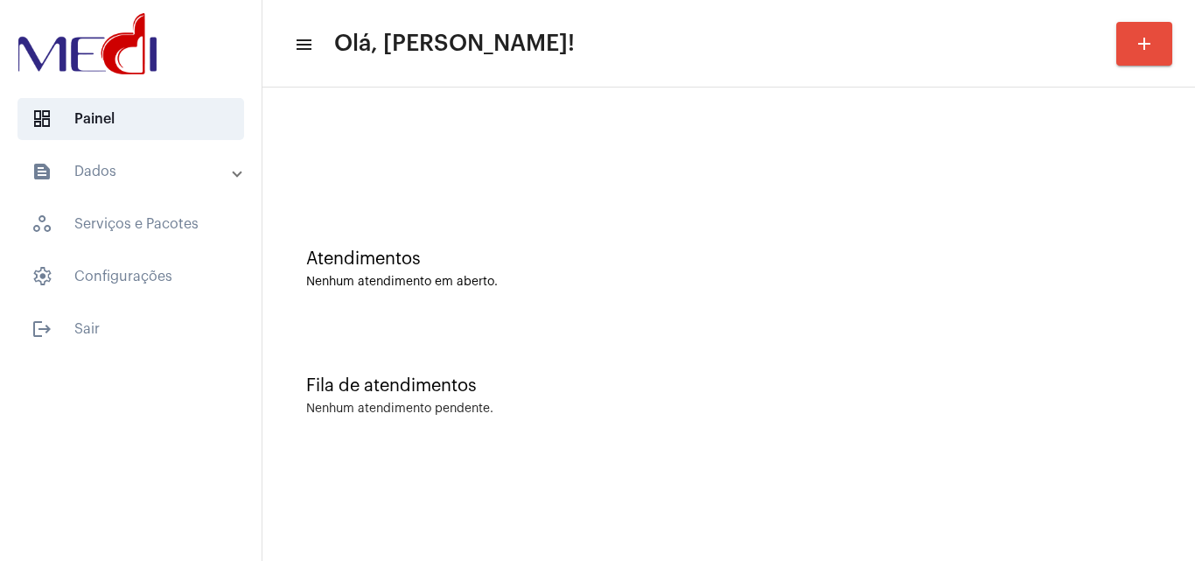
click at [969, 450] on div "Fila de atendimentos Nenhum atendimento pendente." at bounding box center [728, 387] width 915 height 127
click at [795, 470] on mat-sidenav-content "menu Olá, [PERSON_NAME]! add Atendimentos Nenhum atendimento em aberto. Fila de…" at bounding box center [728, 280] width 933 height 561
click at [982, 378] on div "Fila de atendimentos" at bounding box center [728, 385] width 845 height 19
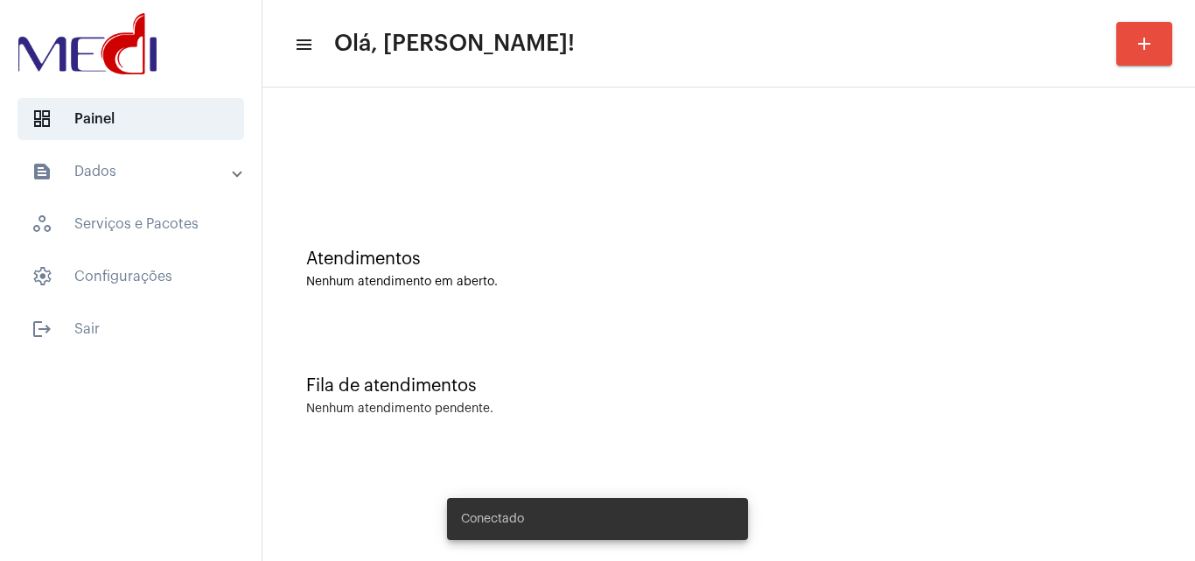
click at [832, 493] on mat-sidenav-content "menu Olá, Leandra! add Atendimentos Nenhum atendimento em aberto. Fila de atend…" at bounding box center [728, 280] width 933 height 561
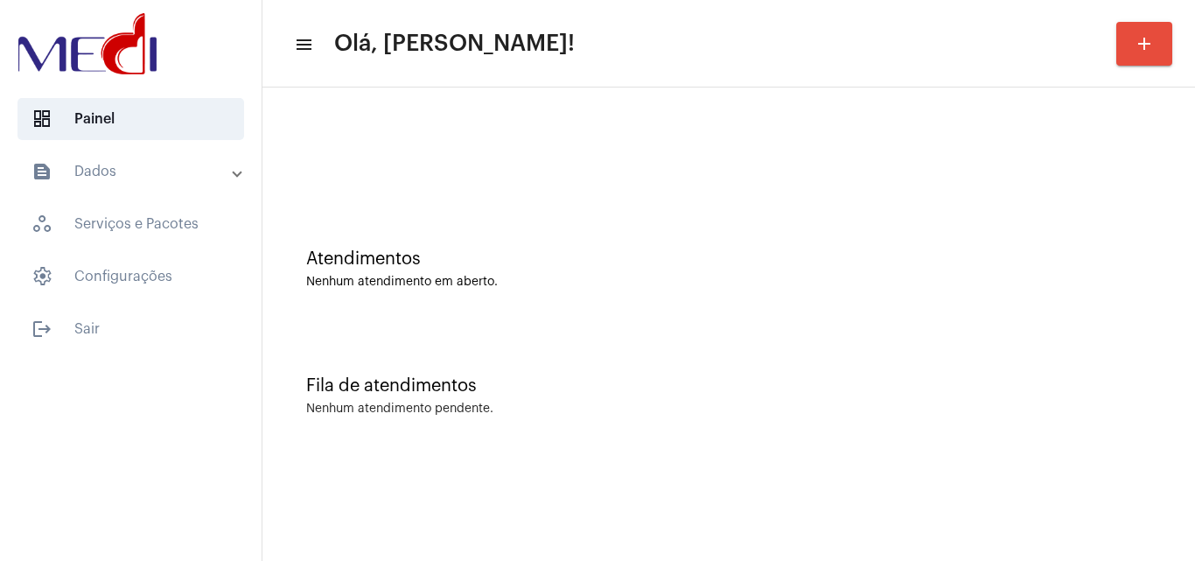
click at [526, 257] on div "Atendimentos" at bounding box center [728, 258] width 845 height 19
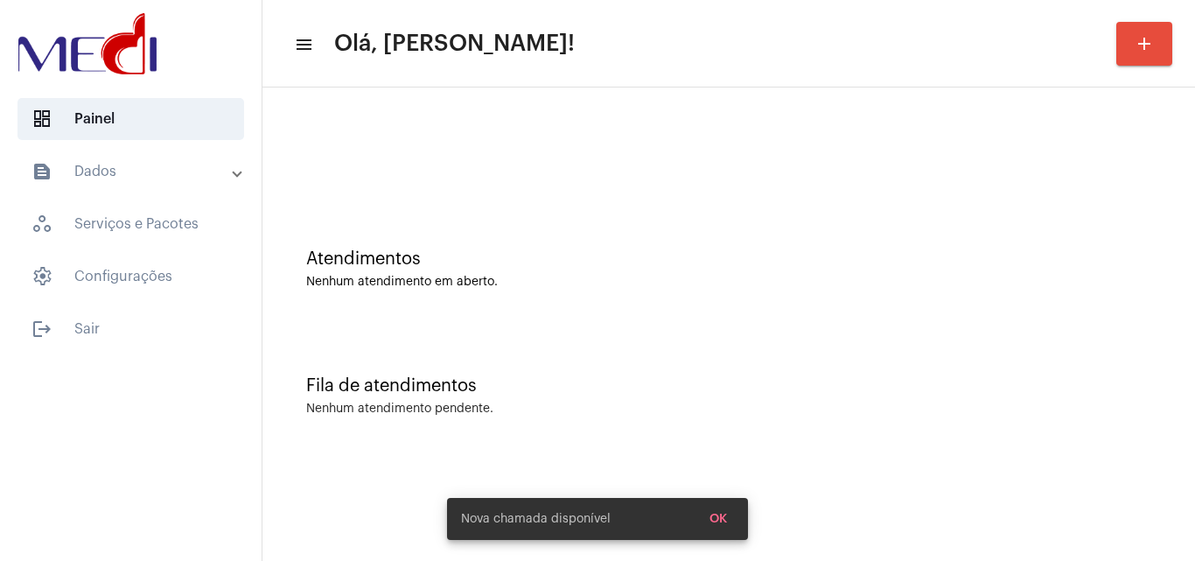
click at [628, 306] on div "Atendimentos Nenhum atendimento em aberto." at bounding box center [728, 260] width 915 height 127
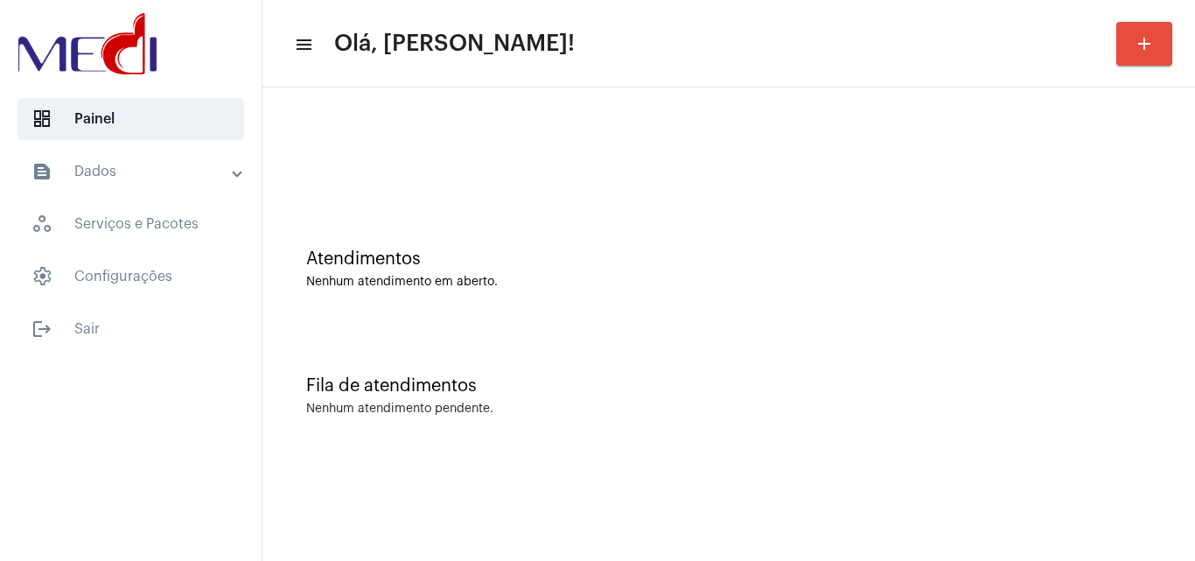
click at [1073, 356] on div "Fila de atendimentos Nenhum atendimento pendente." at bounding box center [728, 387] width 915 height 127
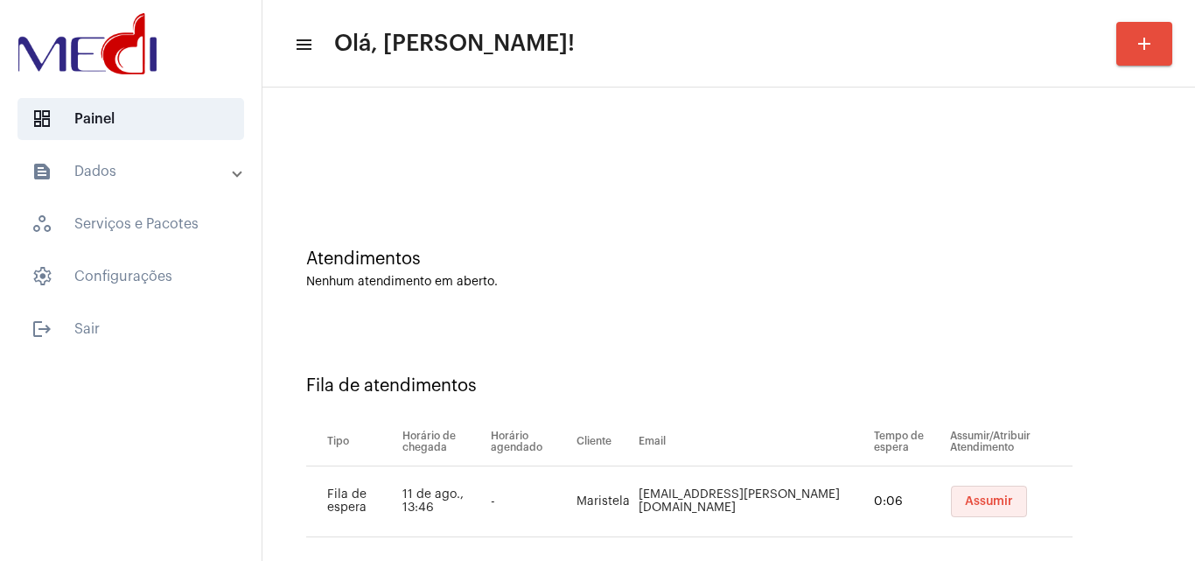
click at [983, 505] on button "Assumir" at bounding box center [989, 501] width 76 height 31
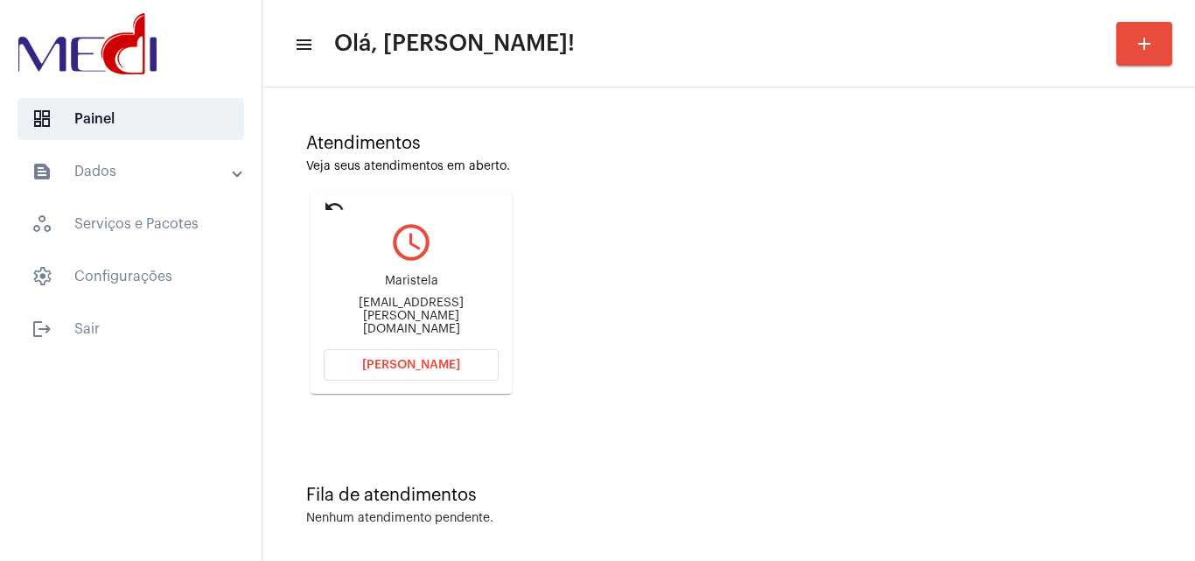
scroll to position [123, 0]
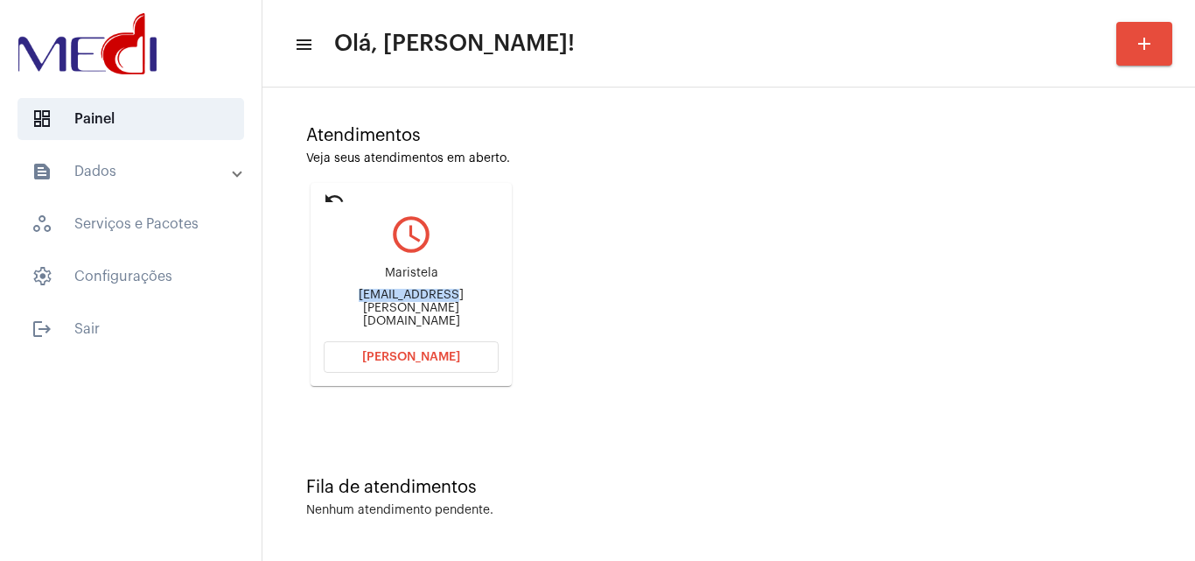
drag, startPoint x: 325, startPoint y: 304, endPoint x: 414, endPoint y: 311, distance: 89.4
click at [414, 311] on div "Maristela.limoli@gmail.com" at bounding box center [411, 308] width 175 height 39
copy div "Maristela.limo"
click at [397, 369] on button "Abrir Chamada" at bounding box center [411, 356] width 175 height 31
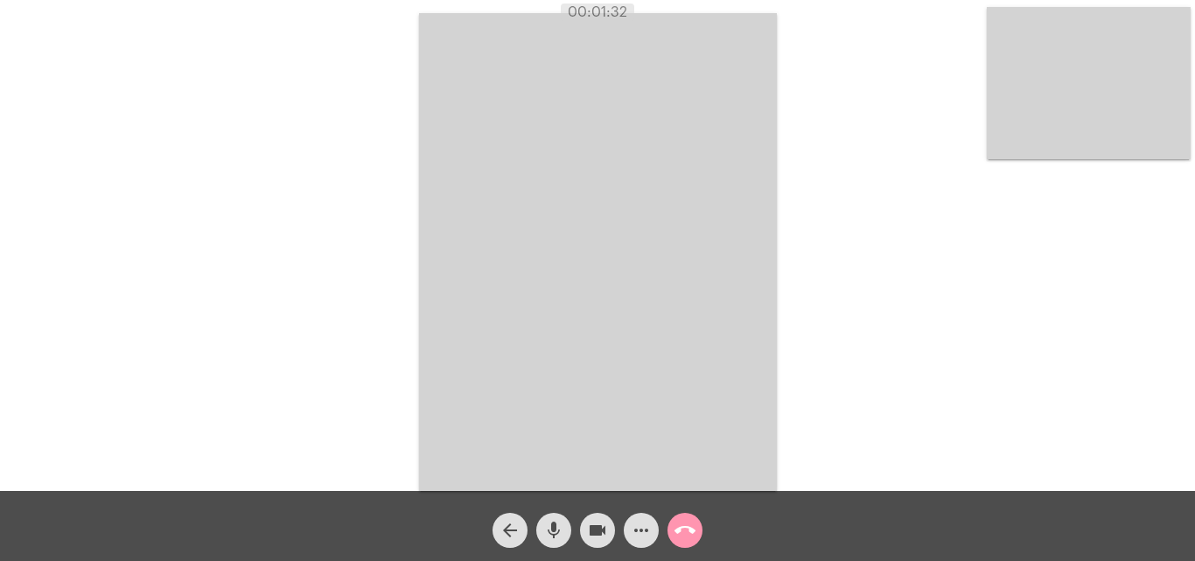
drag, startPoint x: 548, startPoint y: 528, endPoint x: 609, endPoint y: 538, distance: 62.1
click at [549, 528] on mat-icon "mic" at bounding box center [553, 530] width 21 height 21
drag, startPoint x: 600, startPoint y: 533, endPoint x: 265, endPoint y: 166, distance: 496.7
click at [601, 533] on mat-icon "videocam" at bounding box center [597, 530] width 21 height 21
click at [598, 536] on mat-icon "videocam_off" at bounding box center [597, 530] width 21 height 21
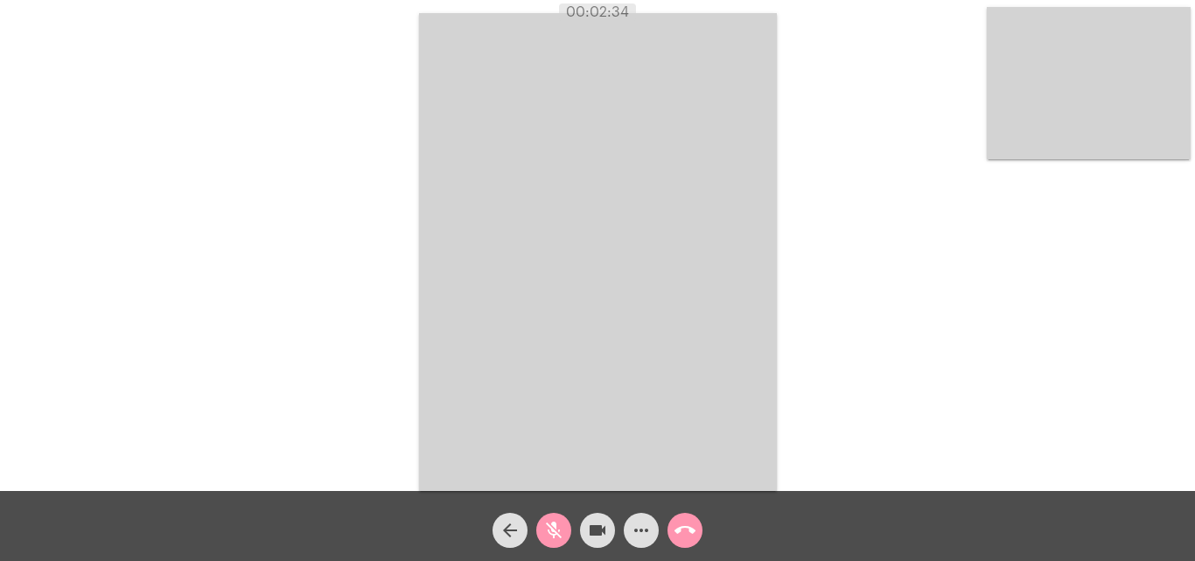
click at [565, 530] on button "mic_off" at bounding box center [553, 530] width 35 height 35
click at [683, 529] on mat-icon "call_end" at bounding box center [685, 530] width 21 height 21
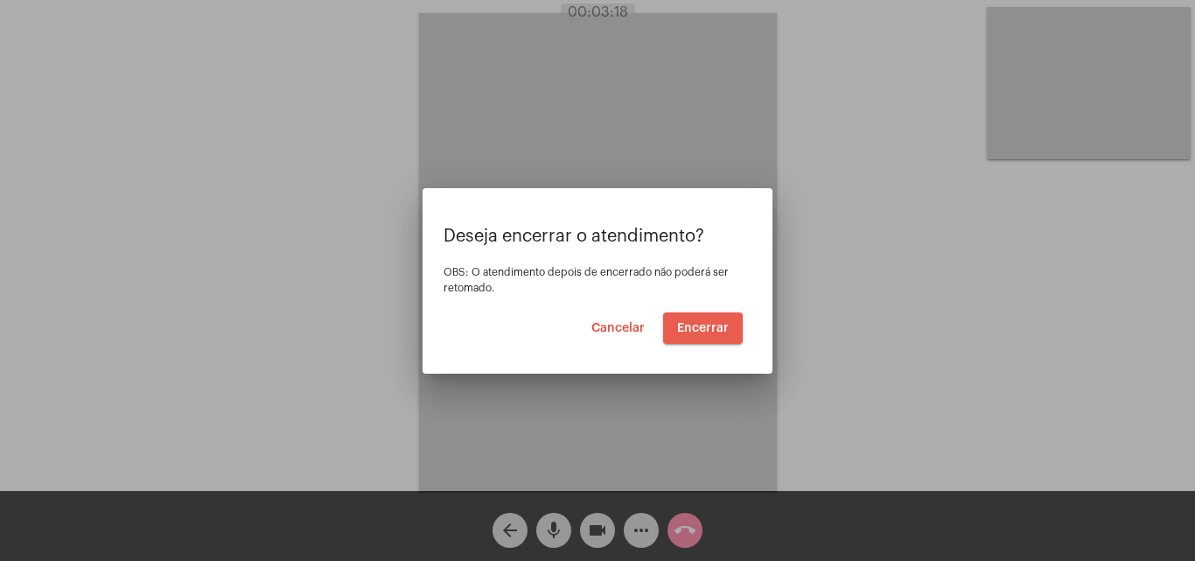
click at [685, 328] on span "Encerrar" at bounding box center [703, 328] width 52 height 12
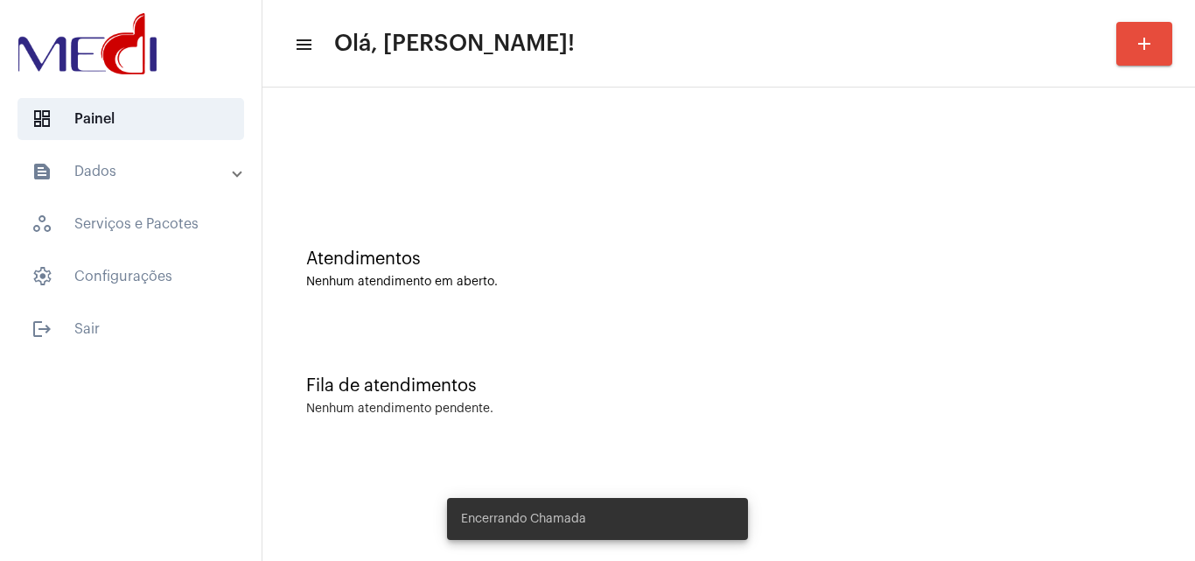
click at [615, 264] on div "Atendimentos" at bounding box center [728, 258] width 845 height 19
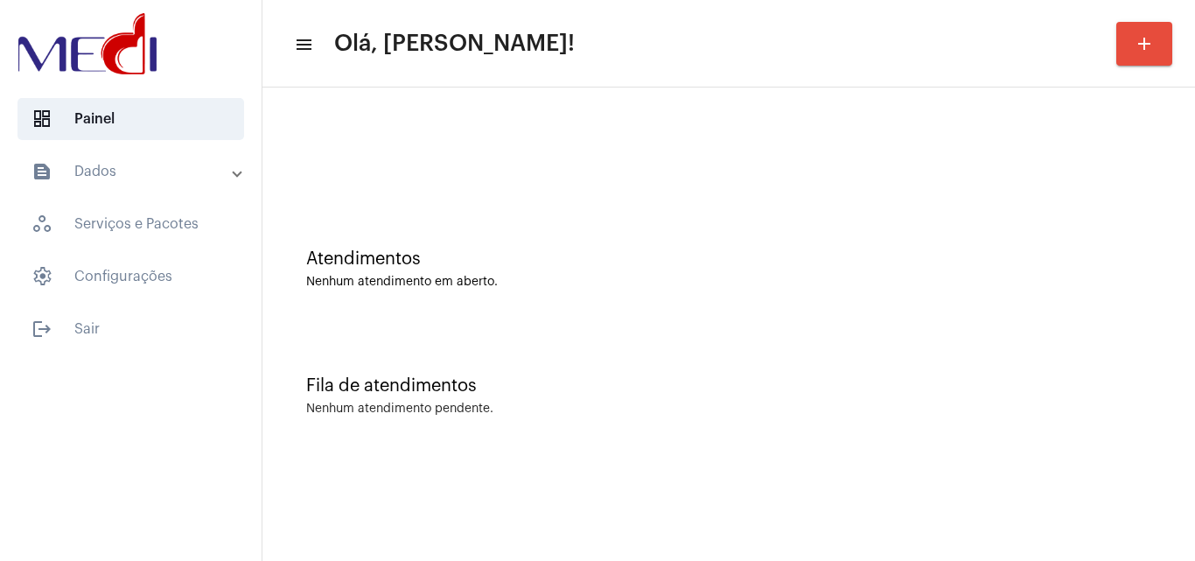
click at [632, 361] on div "Fila de atendimentos Nenhum atendimento pendente." at bounding box center [728, 387] width 915 height 127
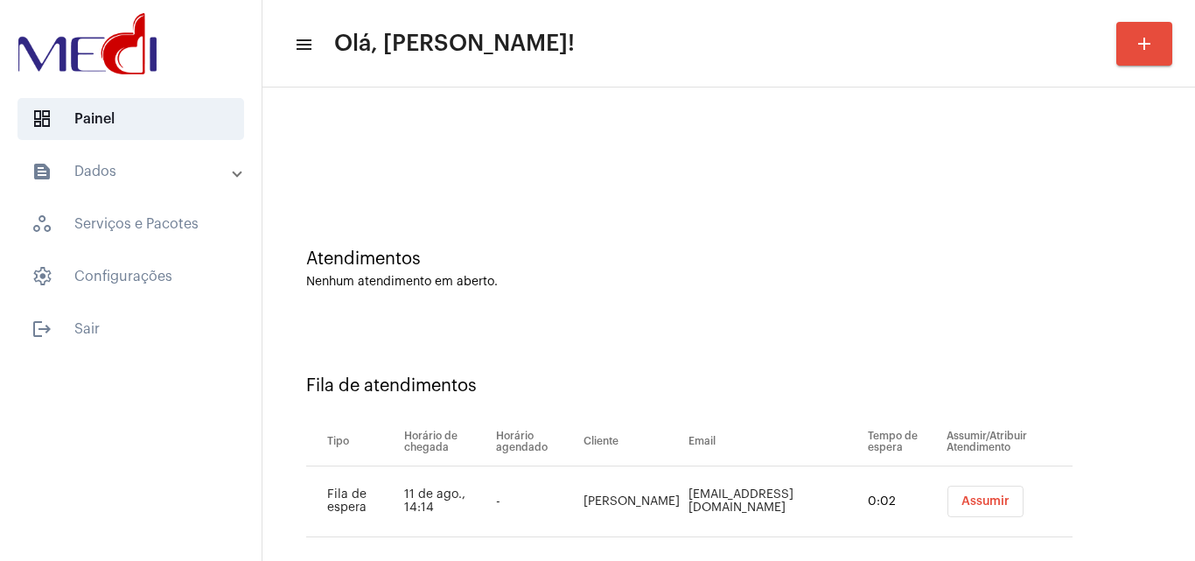
click at [981, 496] on span "Assumir" at bounding box center [986, 501] width 48 height 12
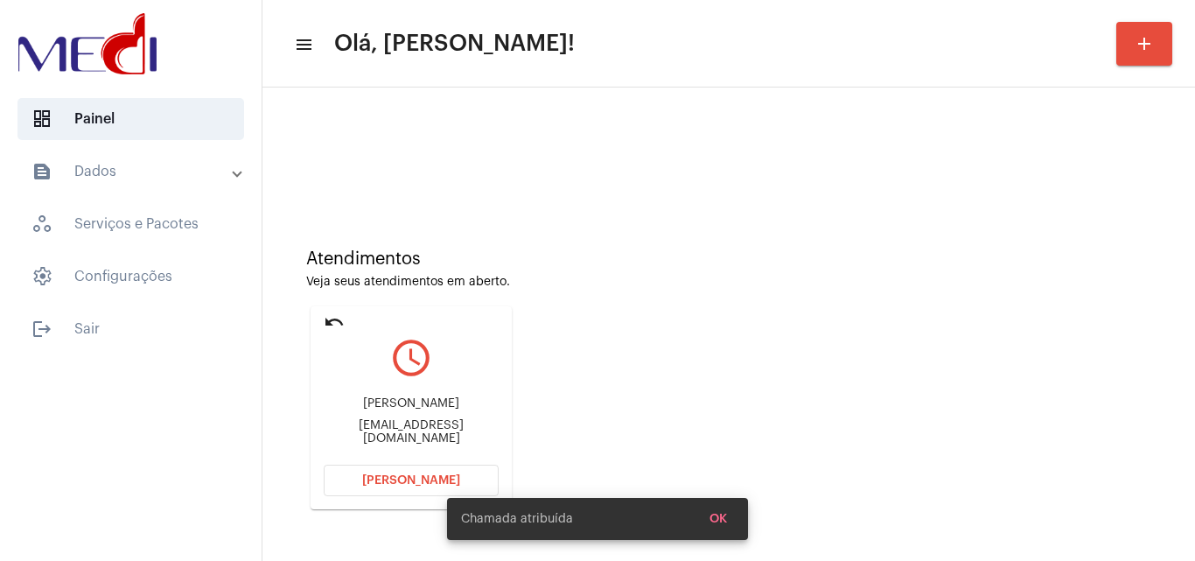
scroll to position [123, 0]
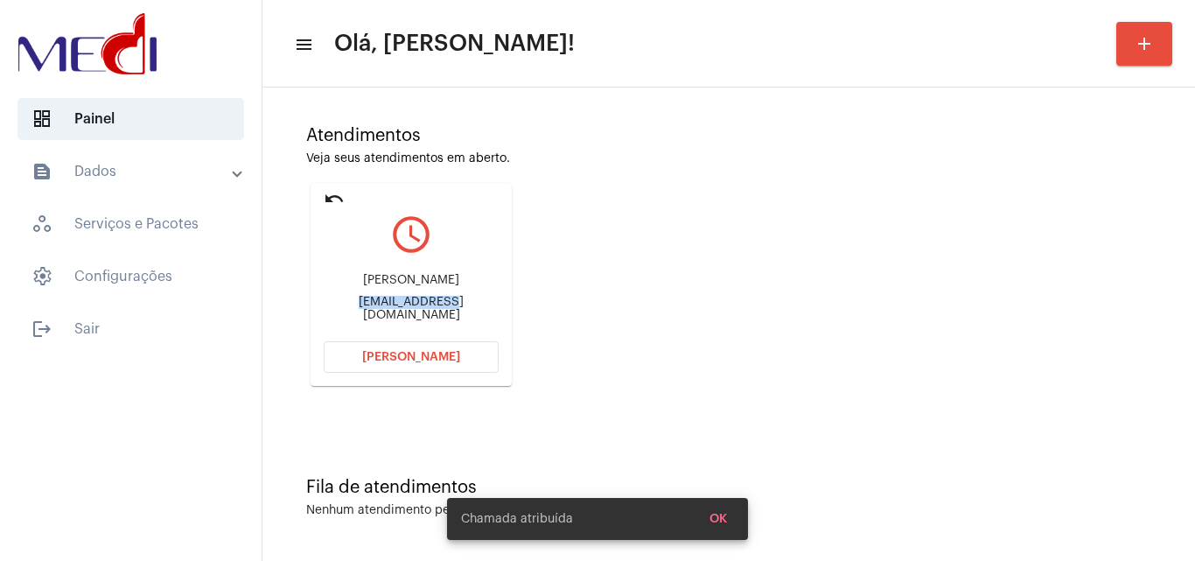
drag, startPoint x: 343, startPoint y: 311, endPoint x: 411, endPoint y: 311, distance: 68.2
click at [411, 311] on div "monicasa.alexandre@gmail.com" at bounding box center [411, 309] width 175 height 26
copy div "monicasa.alexa"
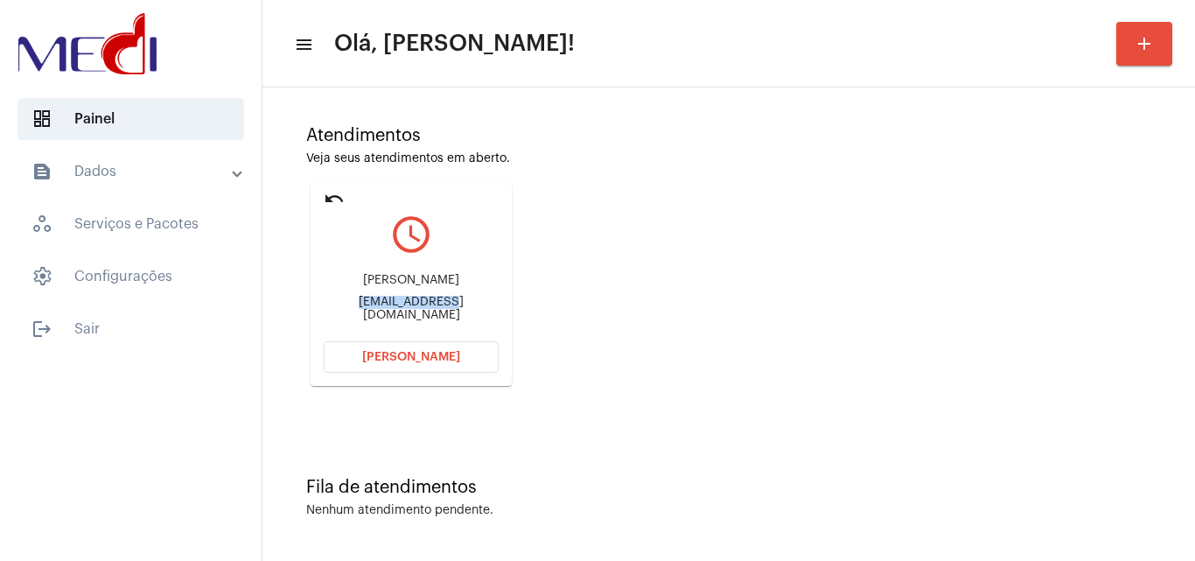
click at [412, 355] on span "Abrir Chamada" at bounding box center [411, 357] width 98 height 12
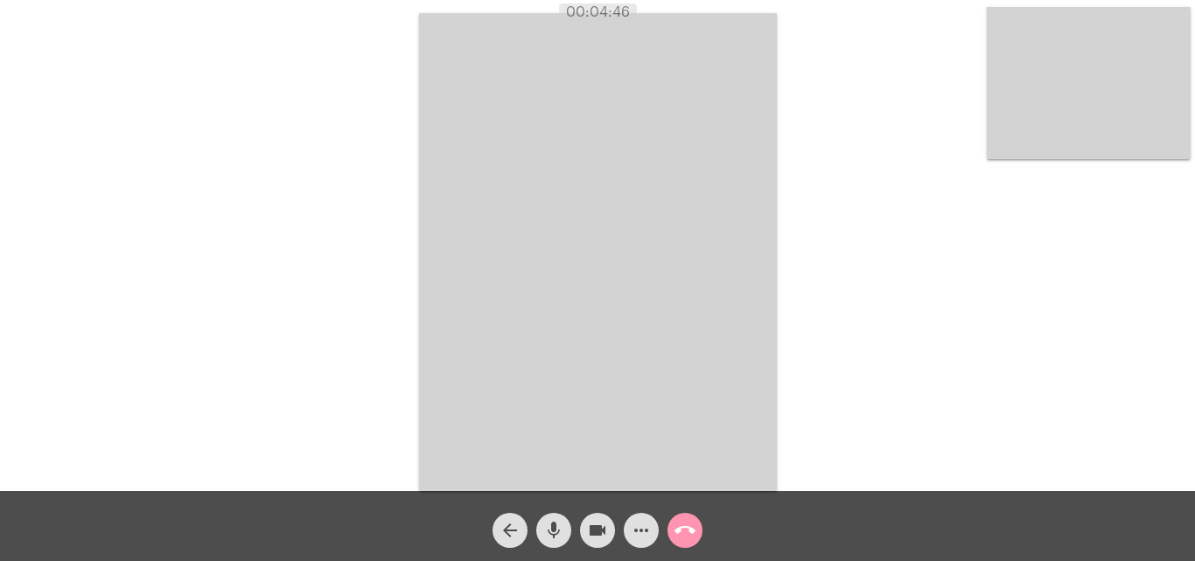
click at [689, 528] on mat-icon "call_end" at bounding box center [685, 530] width 21 height 21
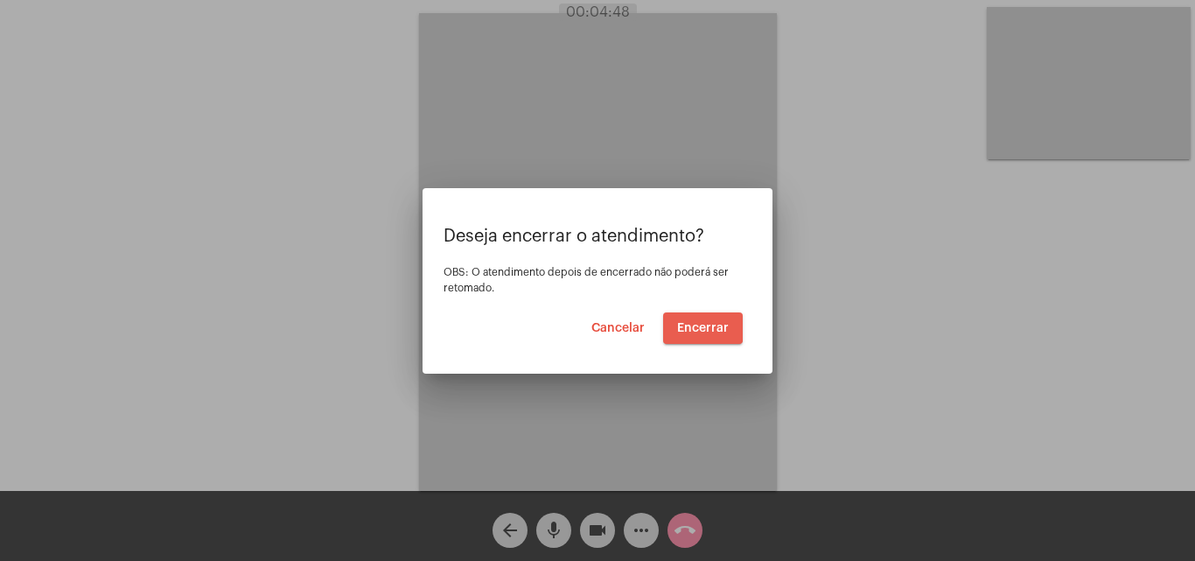
click at [689, 325] on span "Encerrar" at bounding box center [703, 328] width 52 height 12
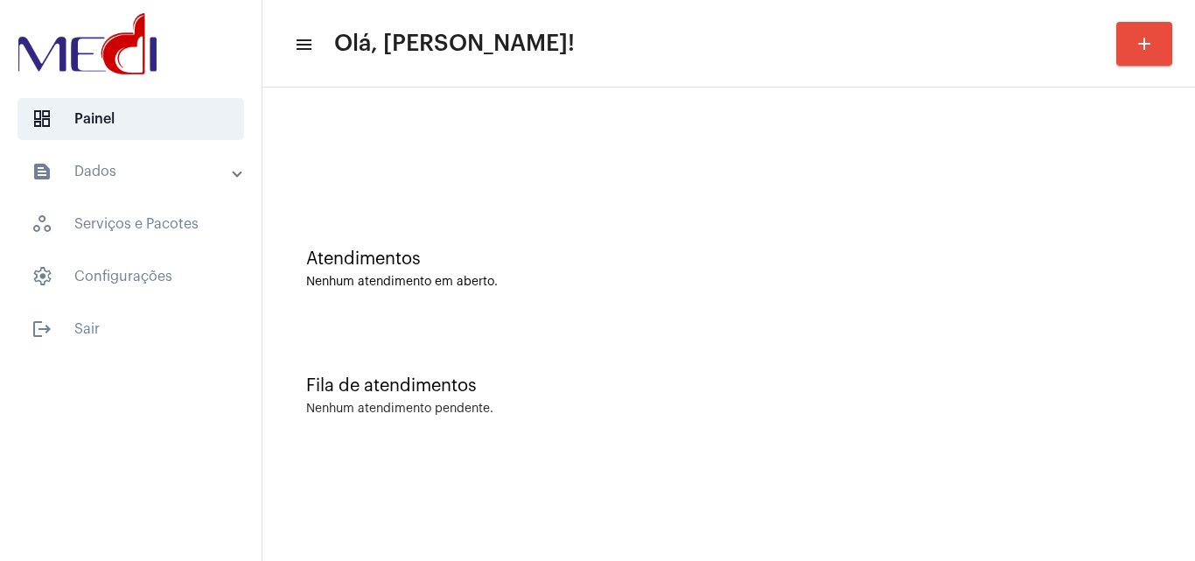
click at [528, 346] on div "Fila de atendimentos Nenhum atendimento pendente." at bounding box center [728, 387] width 915 height 127
click at [603, 325] on div "Fila de atendimentos Nenhum atendimento pendente." at bounding box center [728, 387] width 915 height 127
click at [581, 372] on div "Fila de atendimentos Nenhum atendimento pendente." at bounding box center [728, 387] width 915 height 127
click at [557, 346] on div "Fila de atendimentos Nenhum atendimento pendente." at bounding box center [728, 387] width 915 height 127
click at [554, 161] on div at bounding box center [728, 155] width 845 height 13
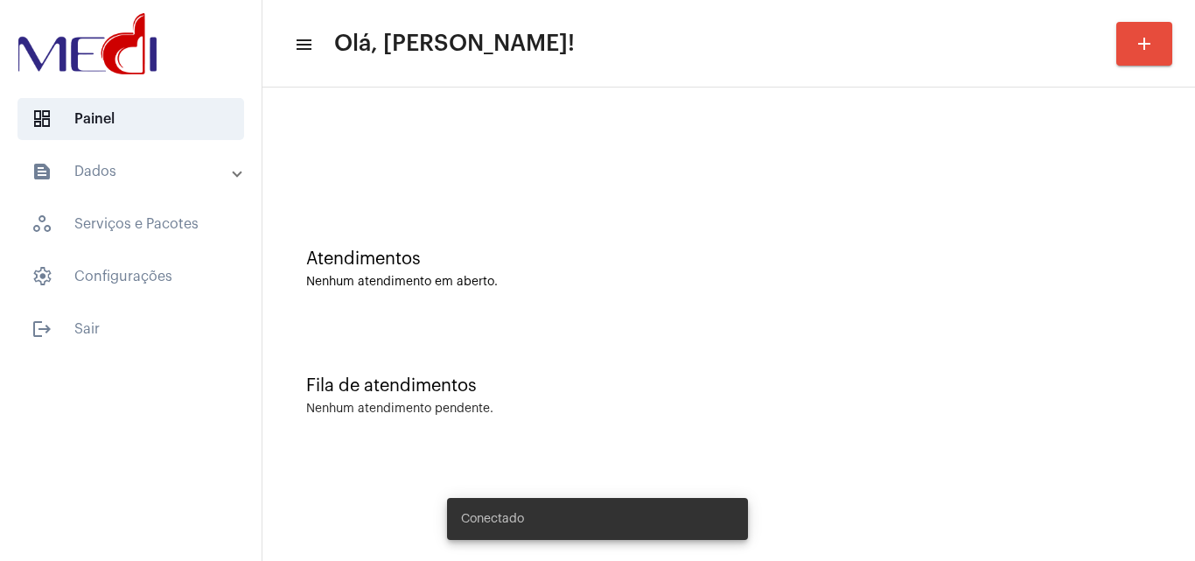
click at [603, 311] on div "Atendimentos Nenhum atendimento em aberto." at bounding box center [728, 260] width 915 height 127
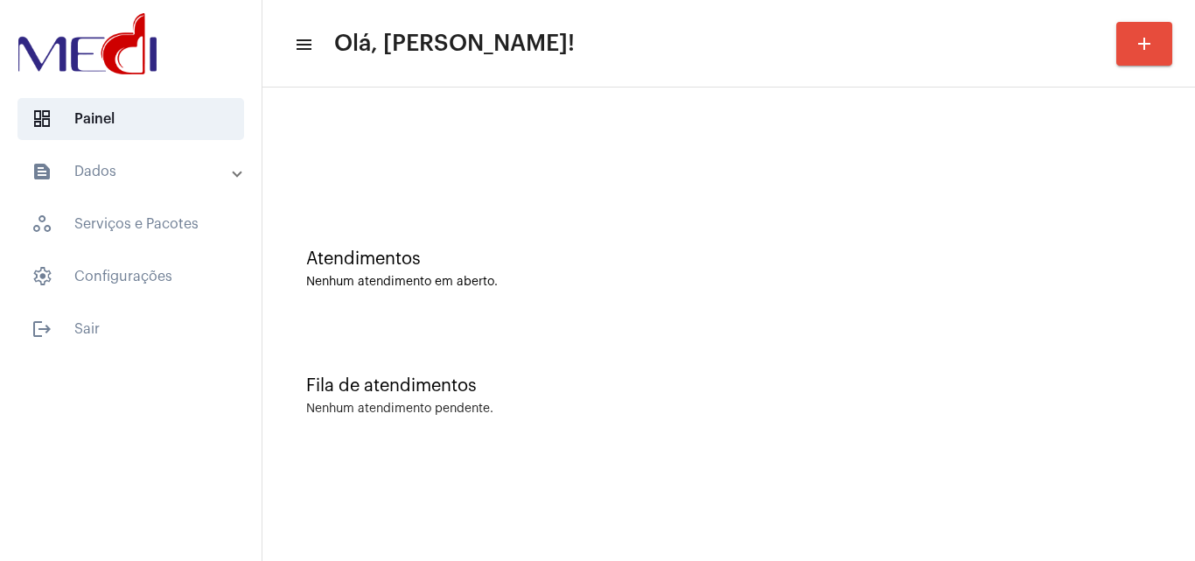
click at [738, 330] on div "Fila de atendimentos Nenhum atendimento pendente." at bounding box center [728, 387] width 915 height 127
click at [670, 413] on div "Nenhum atendimento pendente." at bounding box center [728, 408] width 845 height 13
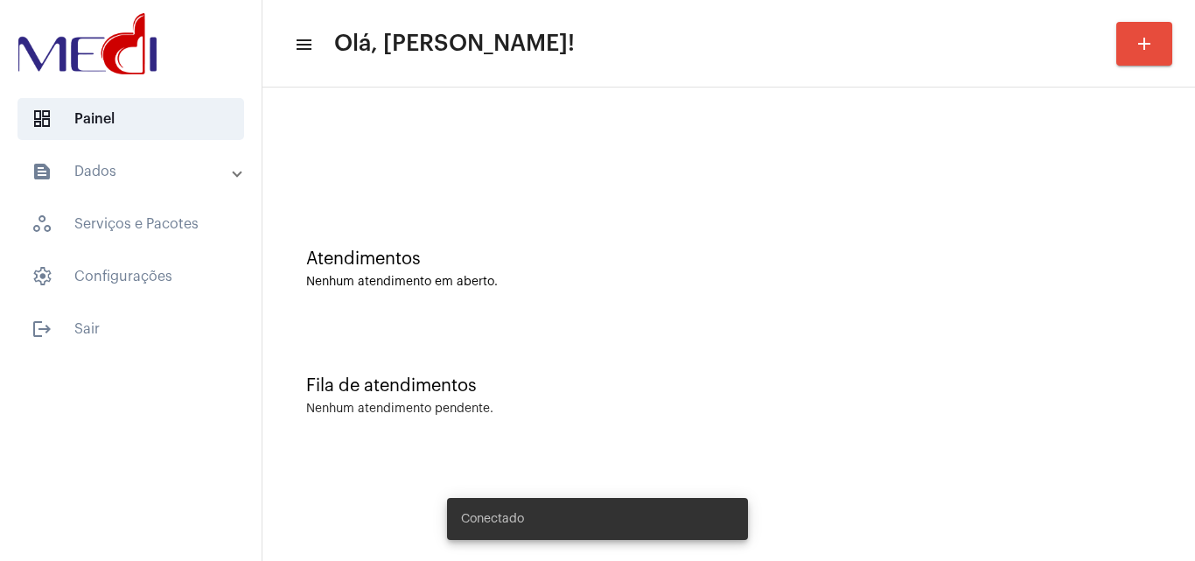
click at [464, 341] on div "Fila de atendimentos Nenhum atendimento pendente." at bounding box center [728, 387] width 915 height 127
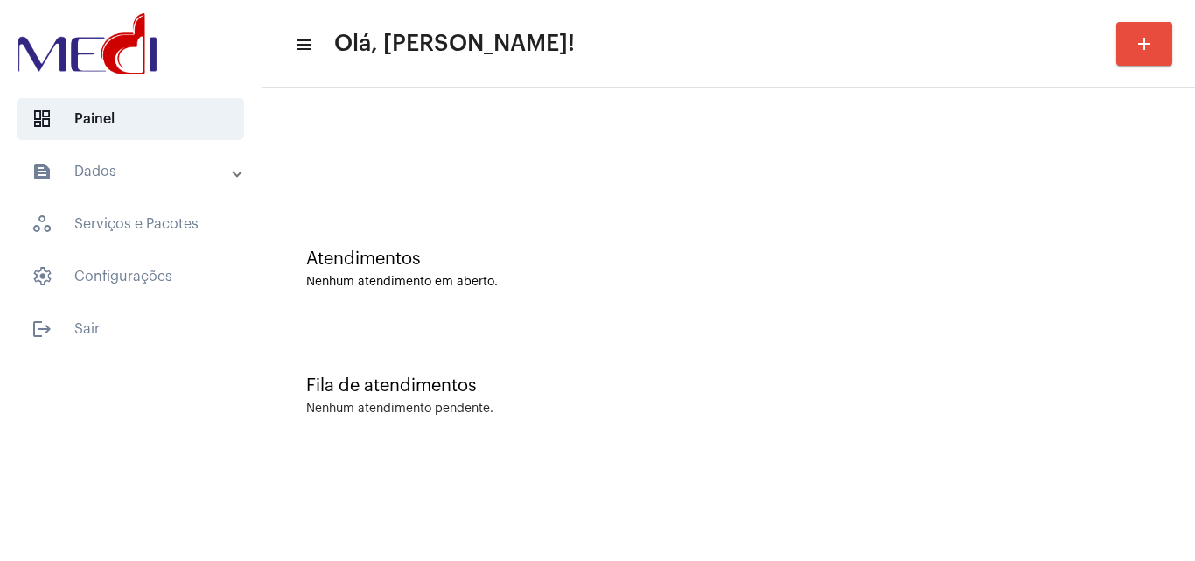
click at [529, 344] on div "Fila de atendimentos Nenhum atendimento pendente." at bounding box center [728, 387] width 915 height 127
